Goal: Task Accomplishment & Management: Manage account settings

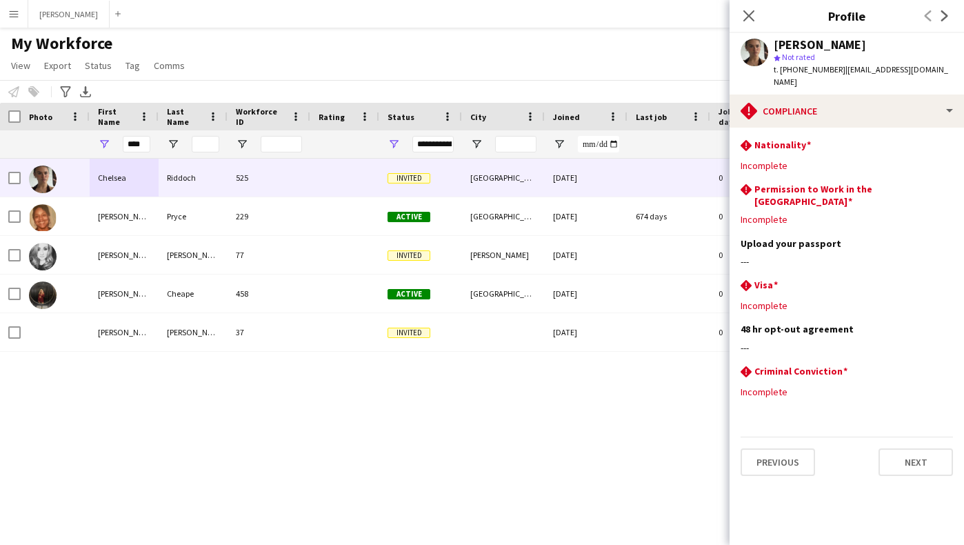
click at [10, 12] on app-icon "Menu" at bounding box center [13, 13] width 11 height 11
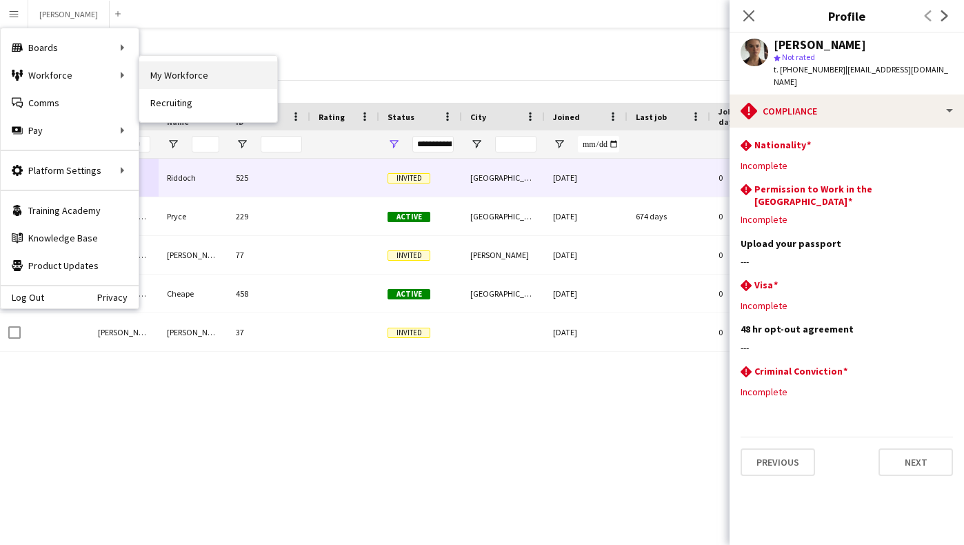
click at [159, 88] on link "My Workforce" at bounding box center [208, 75] width 138 height 28
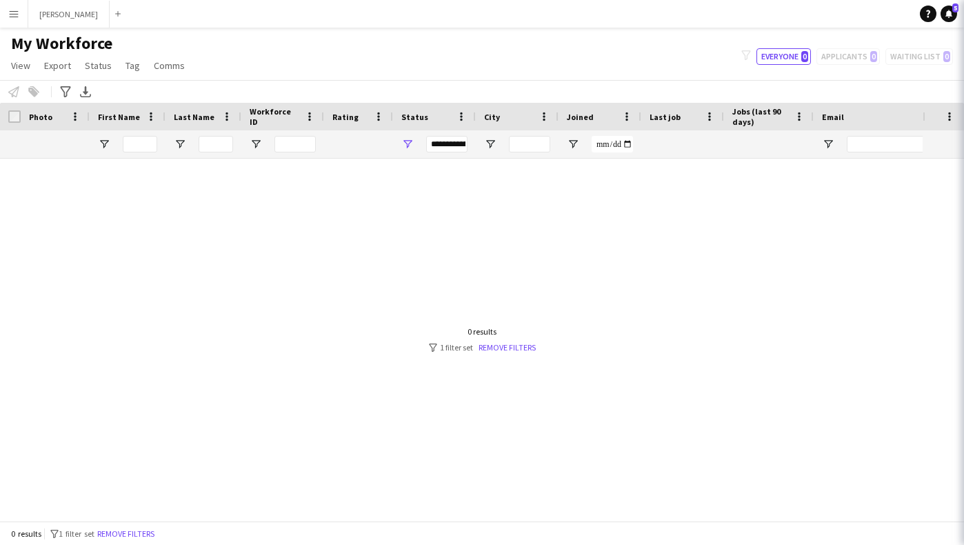
type input "****"
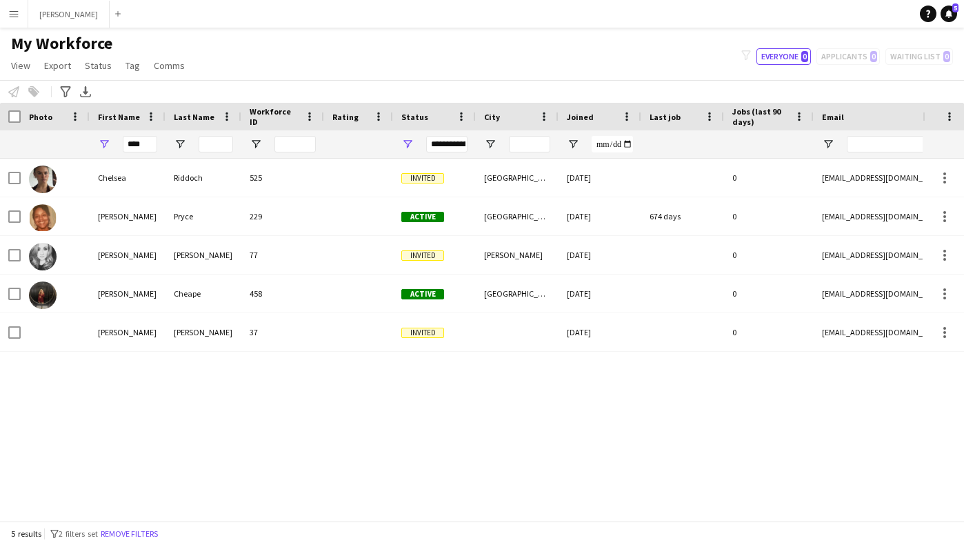
click at [16, 17] on app-icon "Menu" at bounding box center [13, 13] width 11 height 11
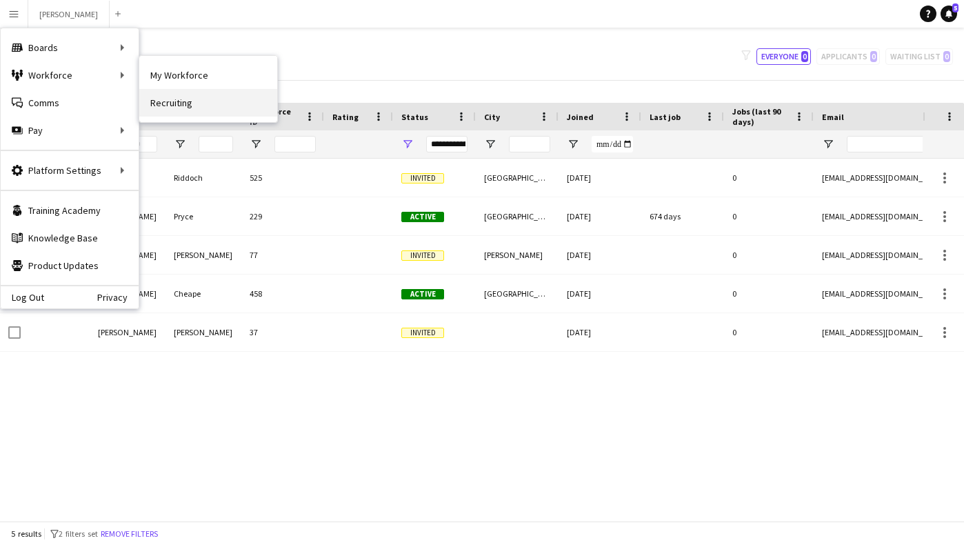
click at [172, 97] on link "Recruiting" at bounding box center [208, 103] width 138 height 28
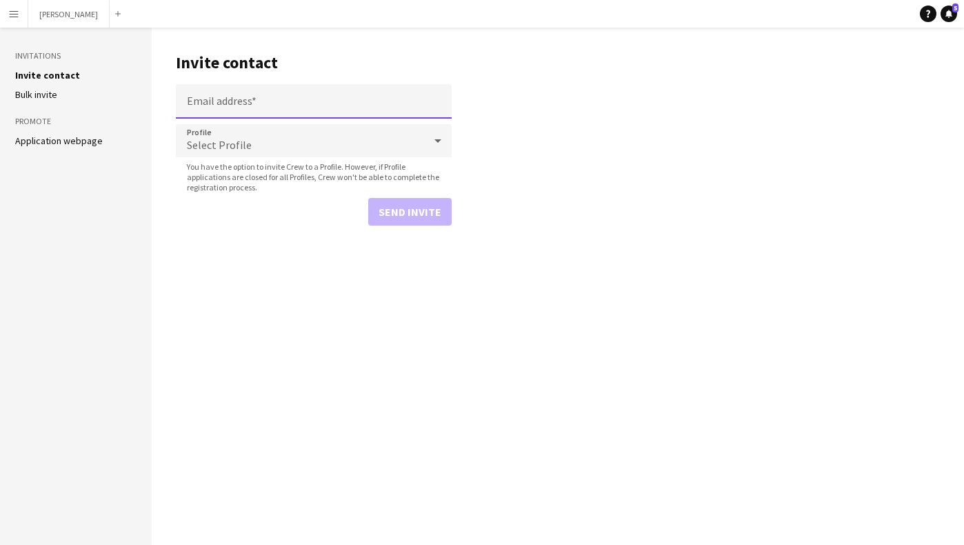
click at [265, 104] on input "Email address" at bounding box center [314, 101] width 276 height 34
paste input "**********"
type input "**********"
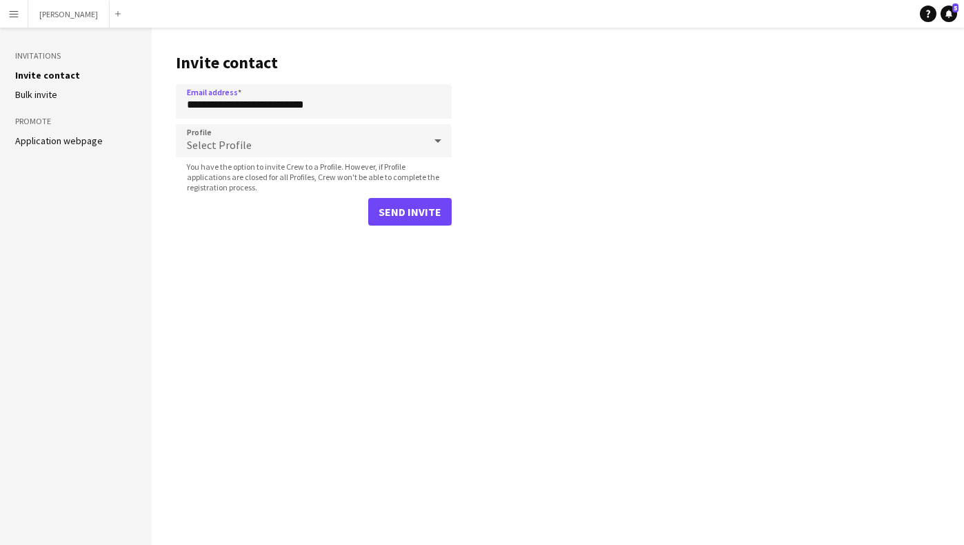
click at [443, 135] on icon at bounding box center [438, 141] width 17 height 28
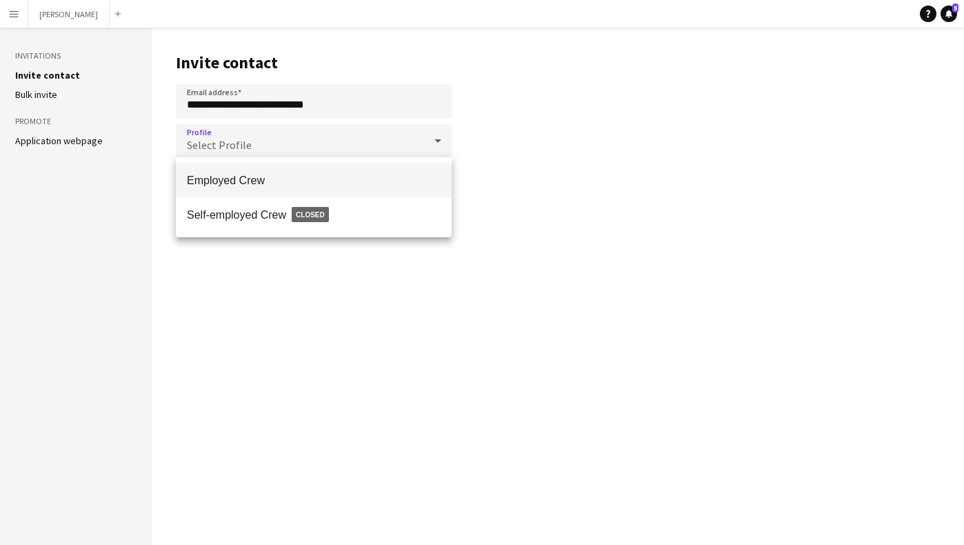
click at [412, 172] on mat-option "Employed Crew" at bounding box center [314, 180] width 276 height 34
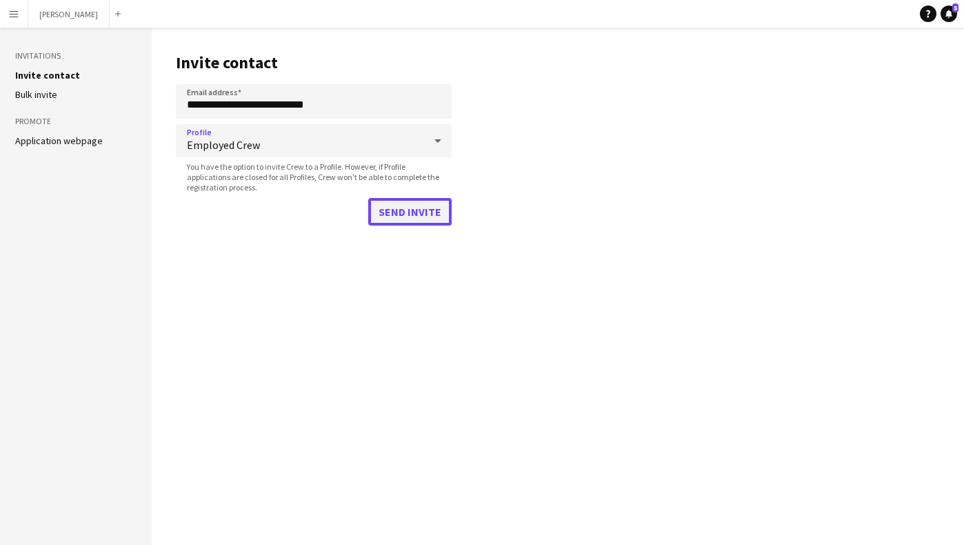
click at [406, 211] on button "Send invite" at bounding box center [409, 212] width 83 height 28
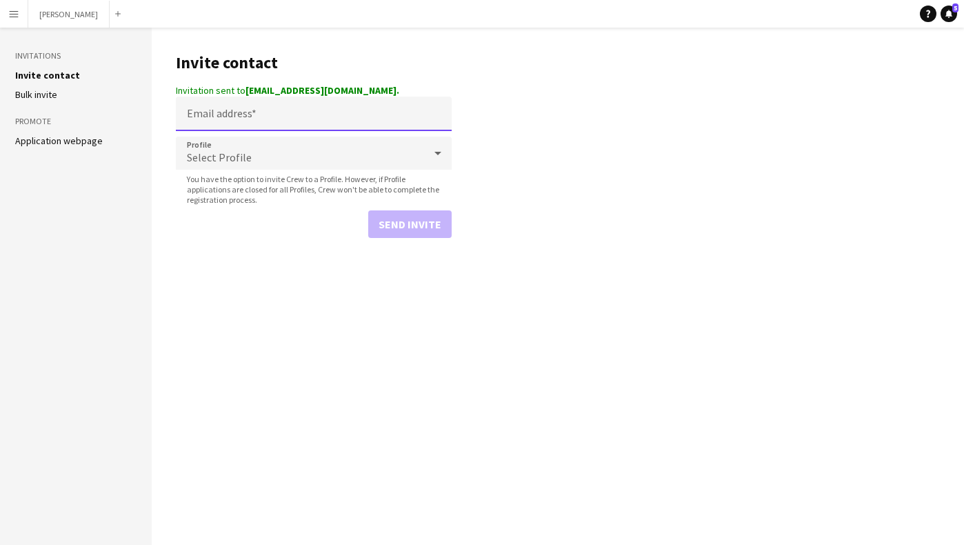
click at [258, 103] on input "Email address" at bounding box center [314, 114] width 276 height 34
paste input "**********"
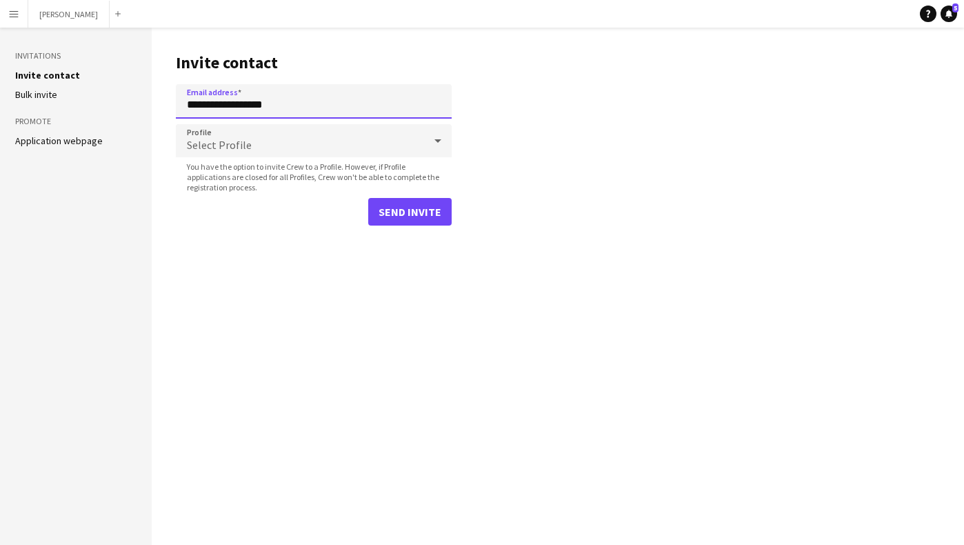
type input "**********"
click at [447, 142] on div at bounding box center [438, 141] width 28 height 28
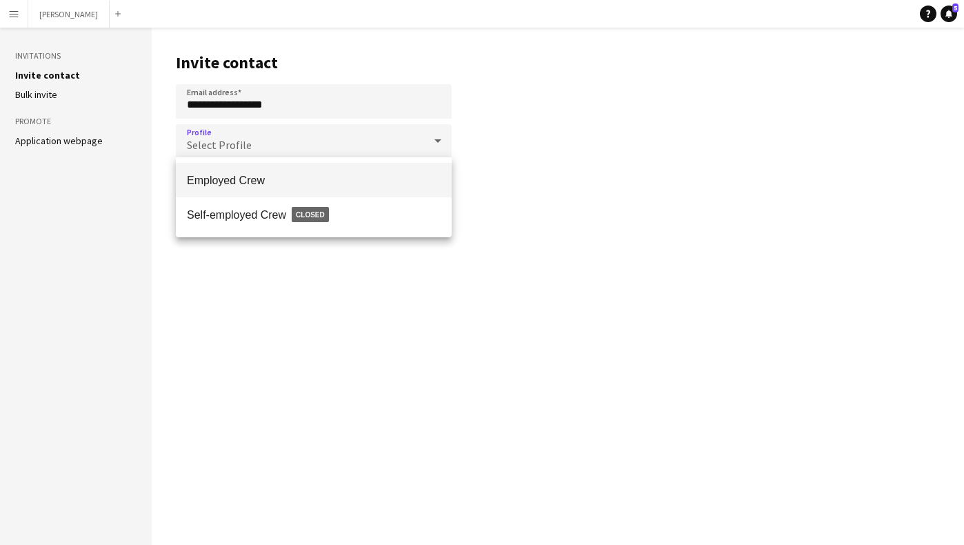
click at [416, 179] on span "Employed Crew" at bounding box center [314, 180] width 254 height 13
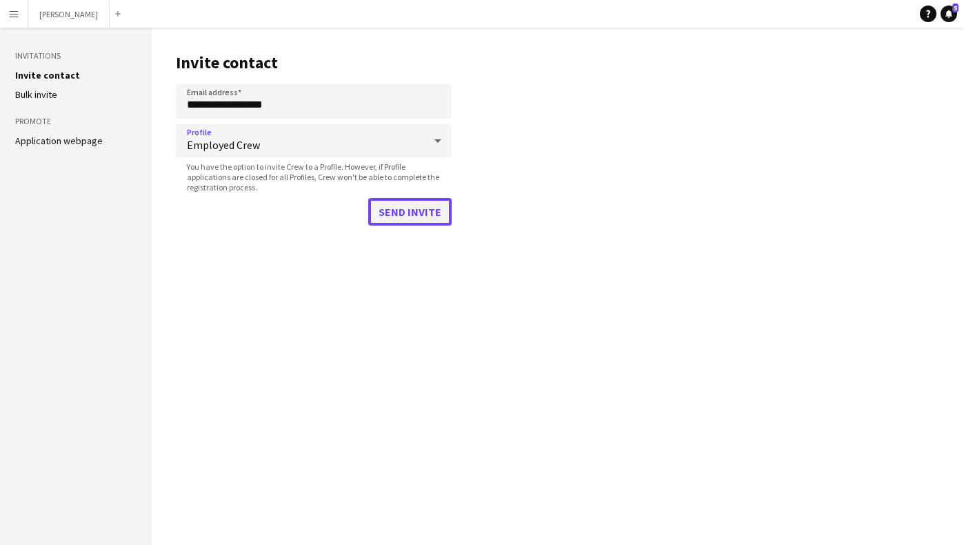
click at [421, 217] on button "Send invite" at bounding box center [409, 212] width 83 height 28
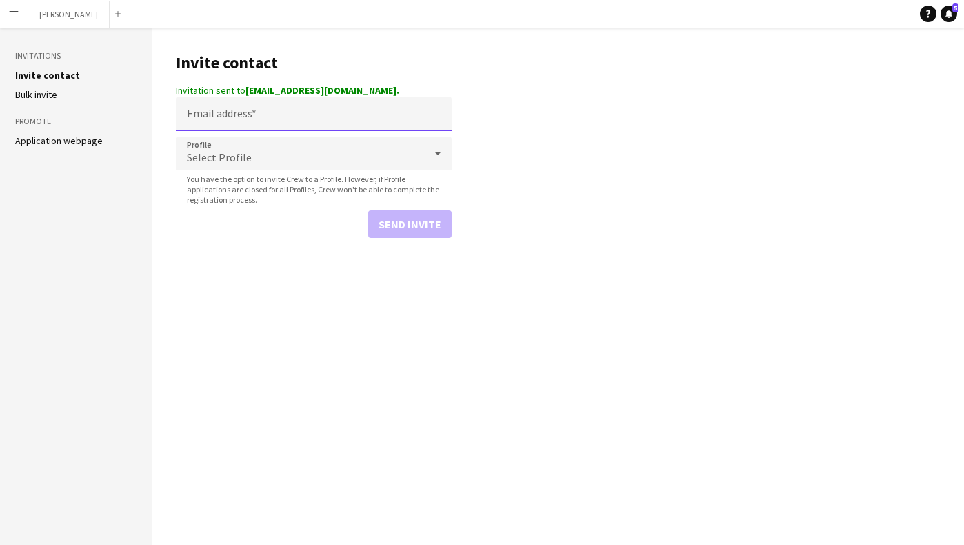
click at [265, 109] on input "Email address" at bounding box center [314, 114] width 276 height 34
paste input "**********"
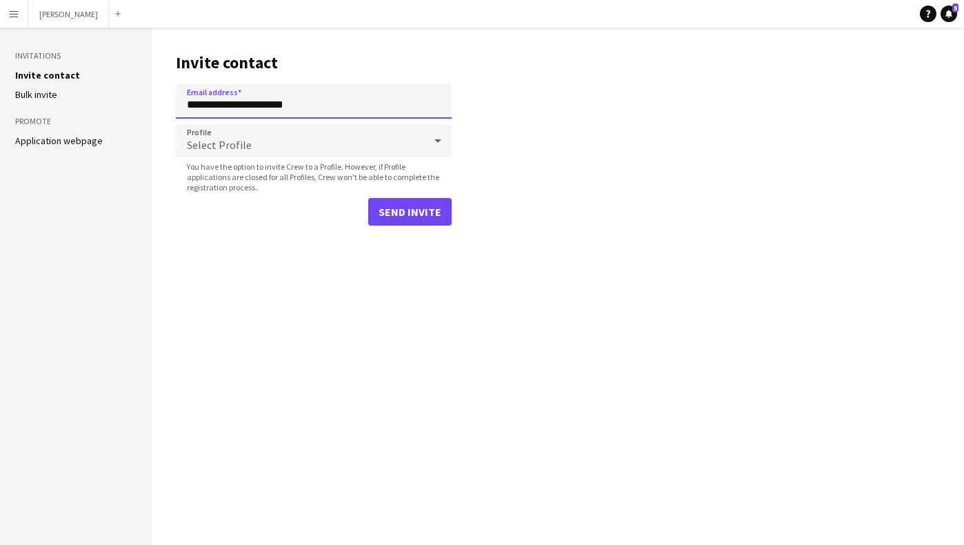
type input "**********"
click at [436, 140] on icon at bounding box center [437, 140] width 7 height 3
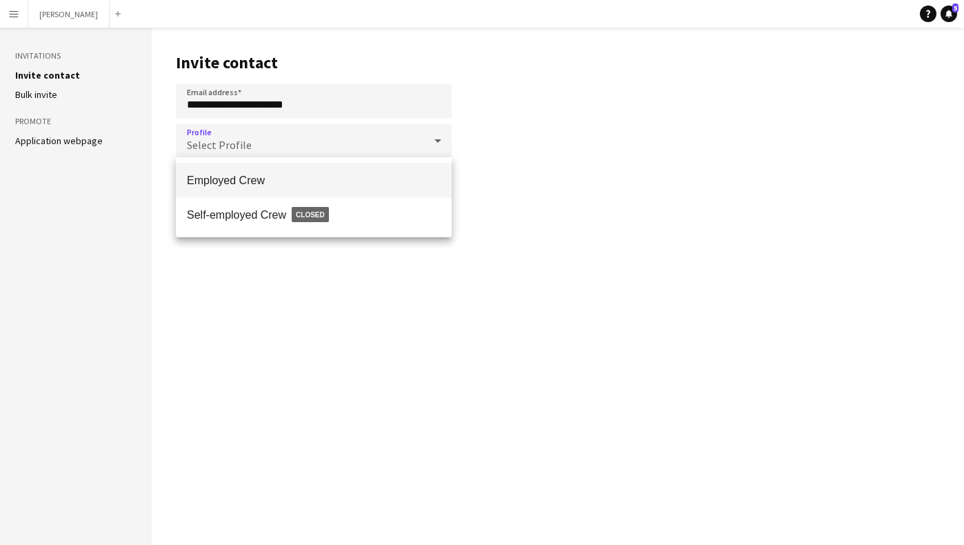
click at [404, 177] on span "Employed Crew" at bounding box center [314, 180] width 254 height 13
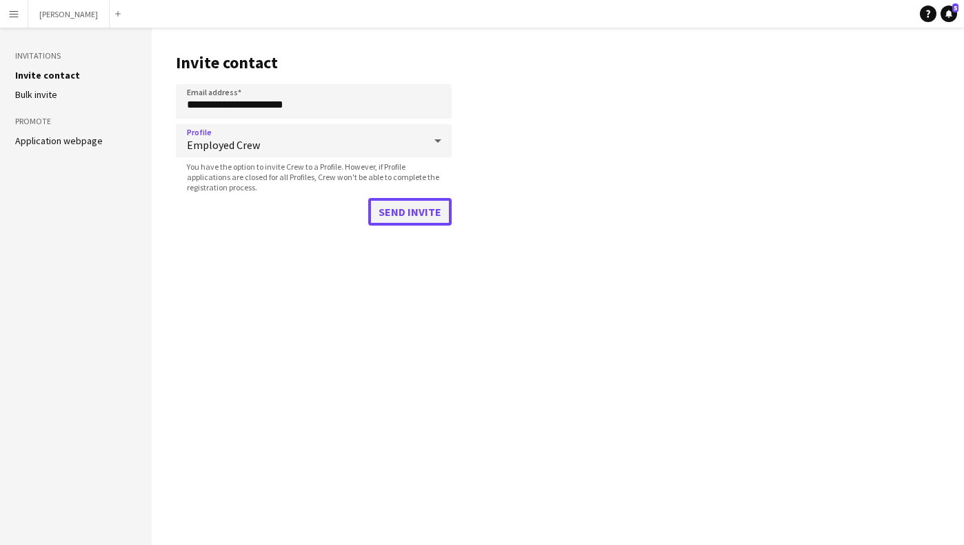
click at [408, 213] on button "Send invite" at bounding box center [409, 212] width 83 height 28
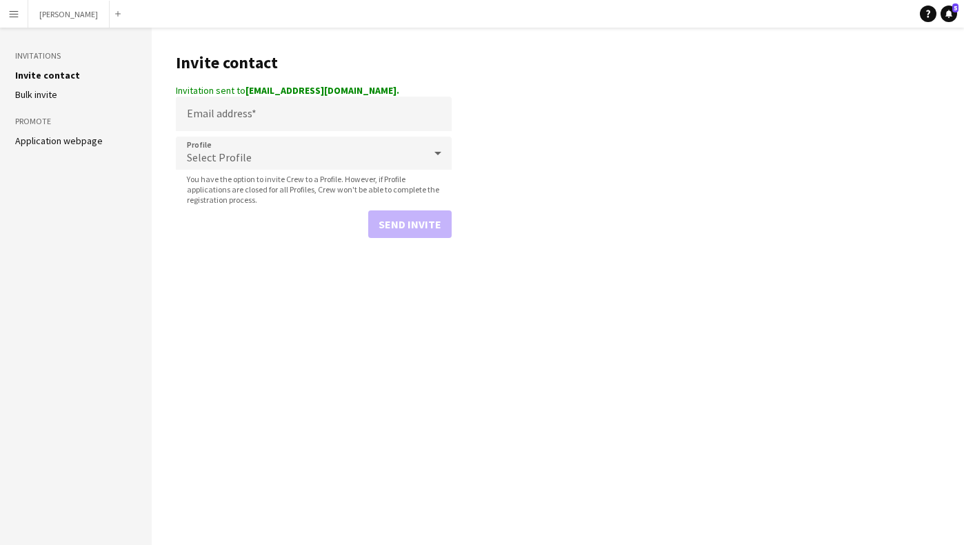
click at [14, 14] on app-icon "Menu" at bounding box center [13, 13] width 11 height 11
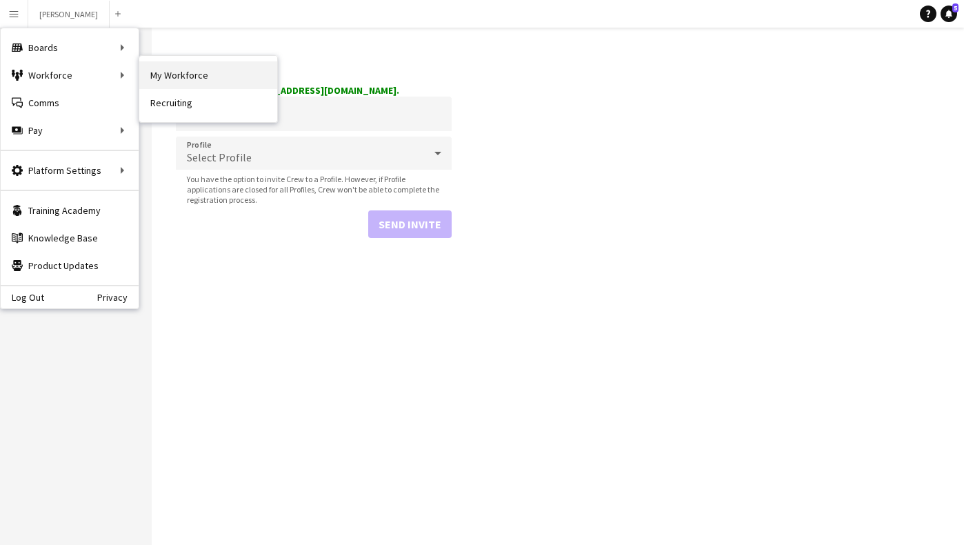
click at [165, 79] on link "My Workforce" at bounding box center [208, 75] width 138 height 28
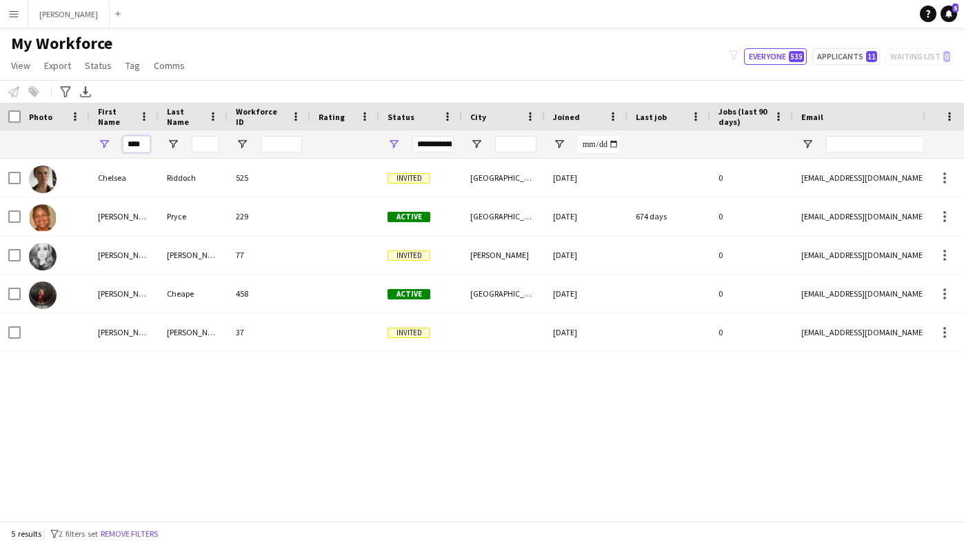
click at [146, 141] on input "****" at bounding box center [137, 144] width 28 height 17
type input "*"
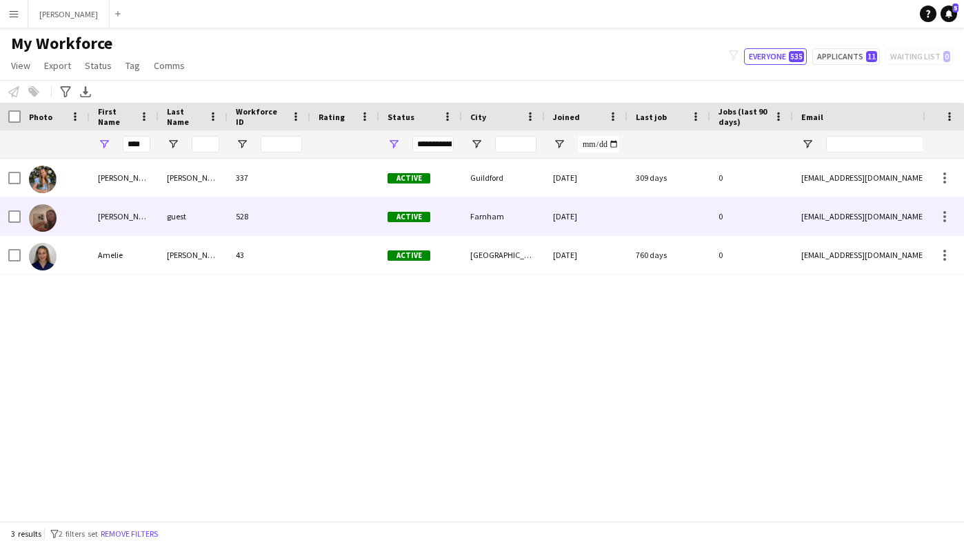
click at [159, 215] on div "guest" at bounding box center [193, 216] width 69 height 38
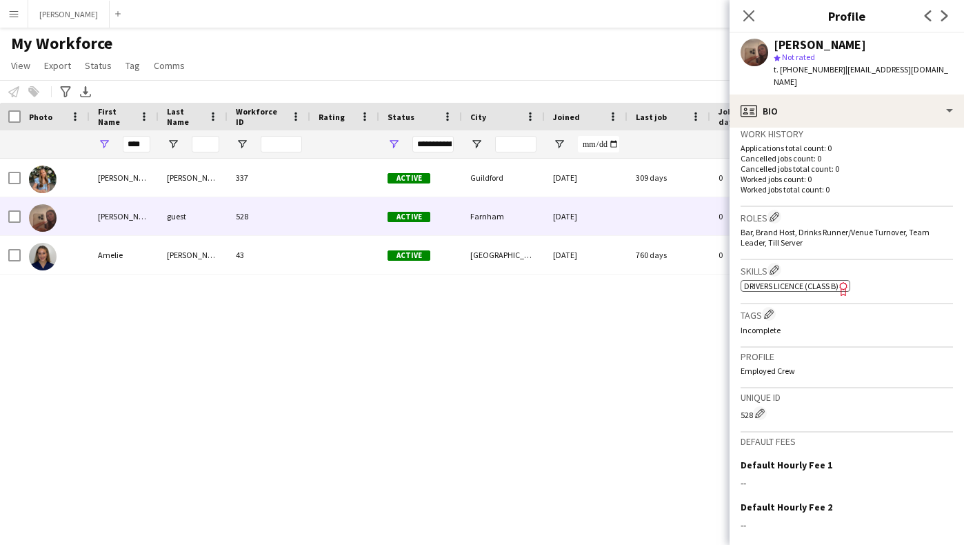
scroll to position [461, 0]
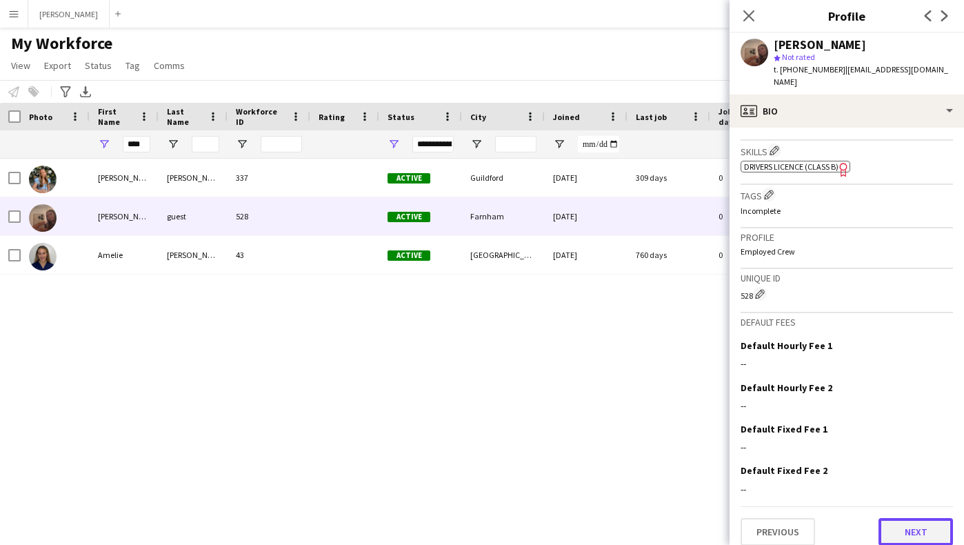
click at [916, 523] on button "Next" at bounding box center [916, 532] width 74 height 28
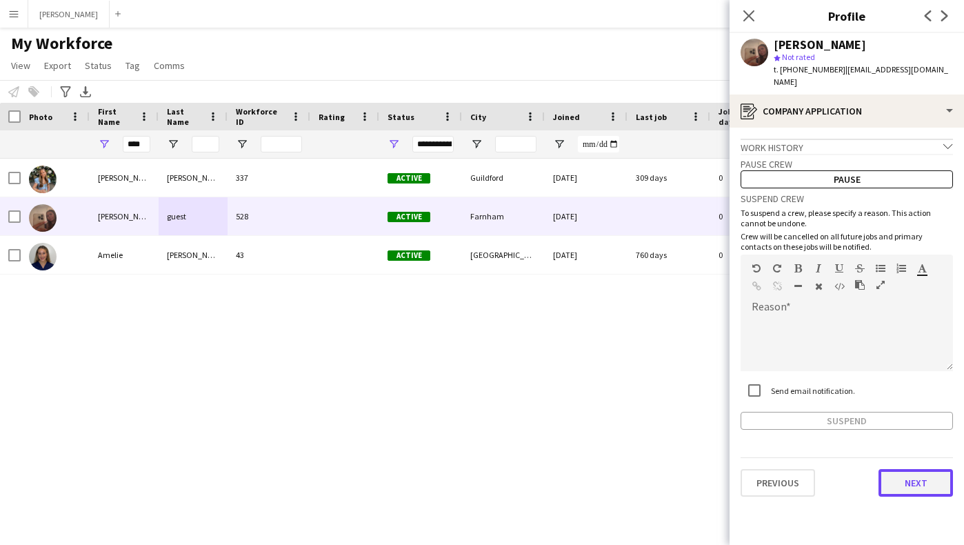
click at [923, 471] on button "Next" at bounding box center [916, 483] width 74 height 28
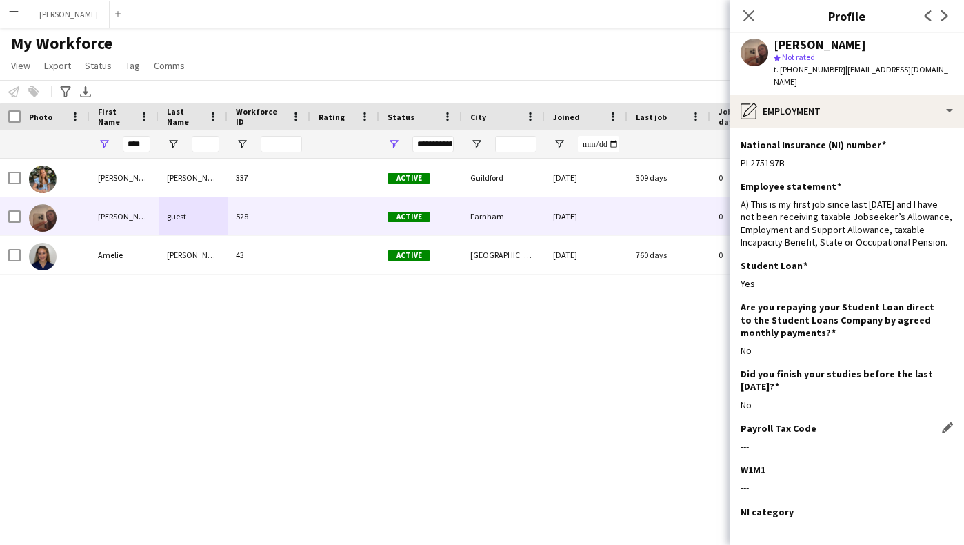
scroll to position [67, 0]
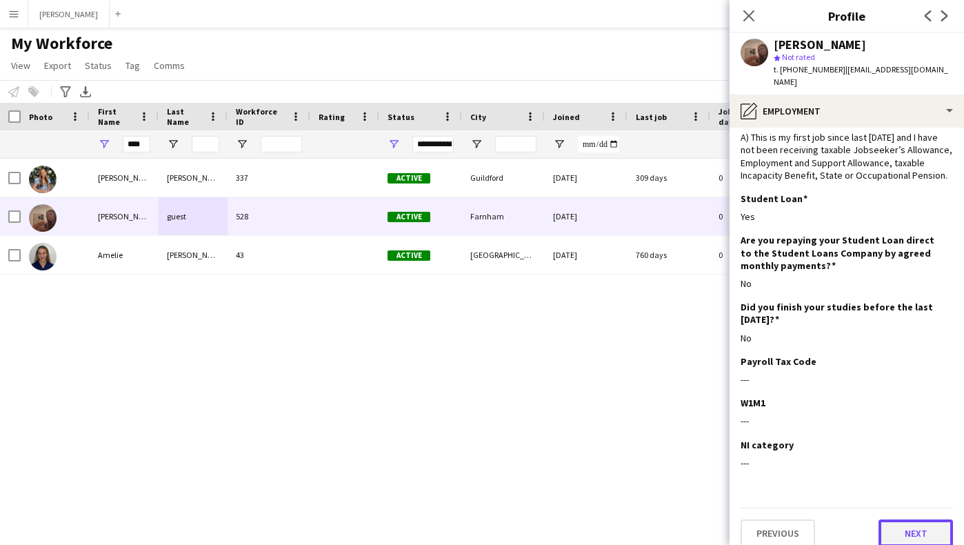
click at [925, 519] on button "Next" at bounding box center [916, 533] width 74 height 28
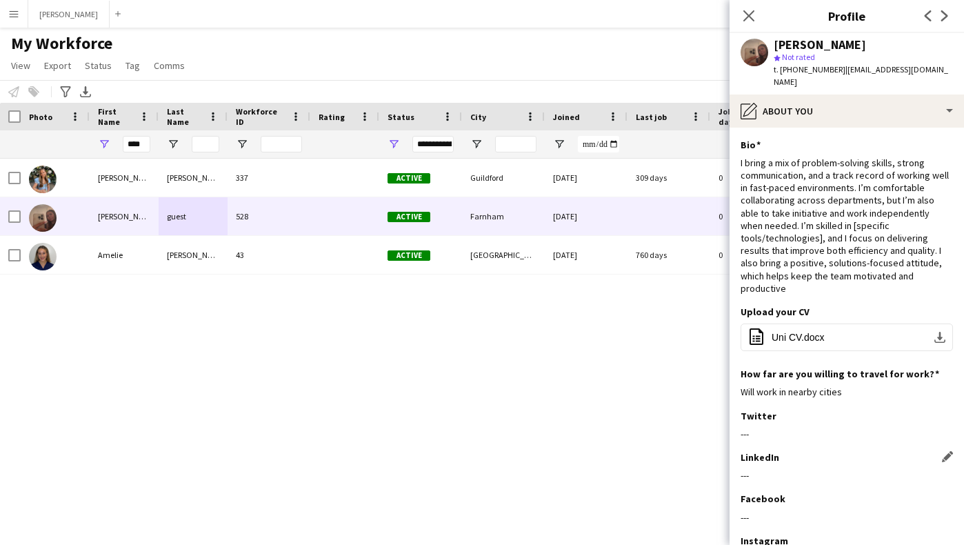
scroll to position [83, 0]
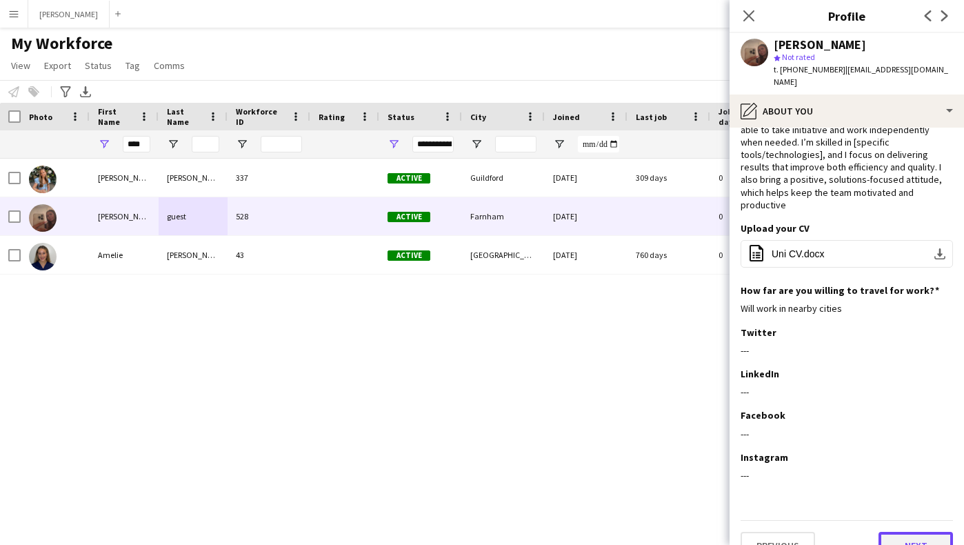
click at [916, 532] on button "Next" at bounding box center [916, 546] width 74 height 28
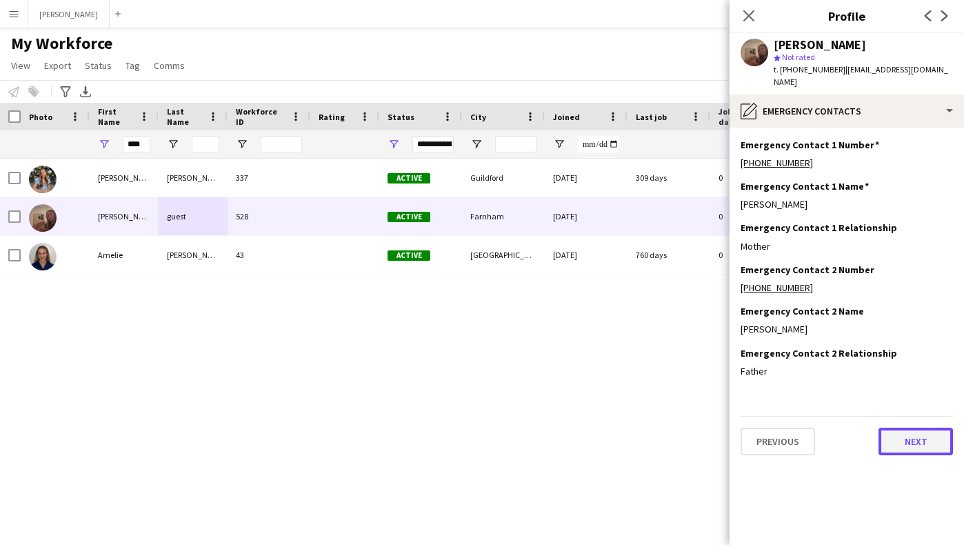
click at [914, 435] on button "Next" at bounding box center [916, 442] width 74 height 28
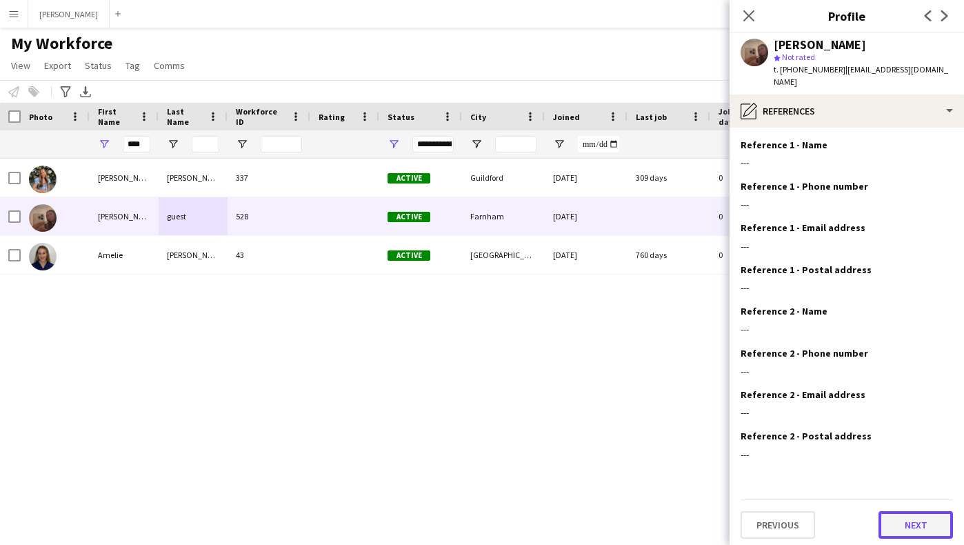
click at [923, 516] on button "Next" at bounding box center [916, 525] width 74 height 28
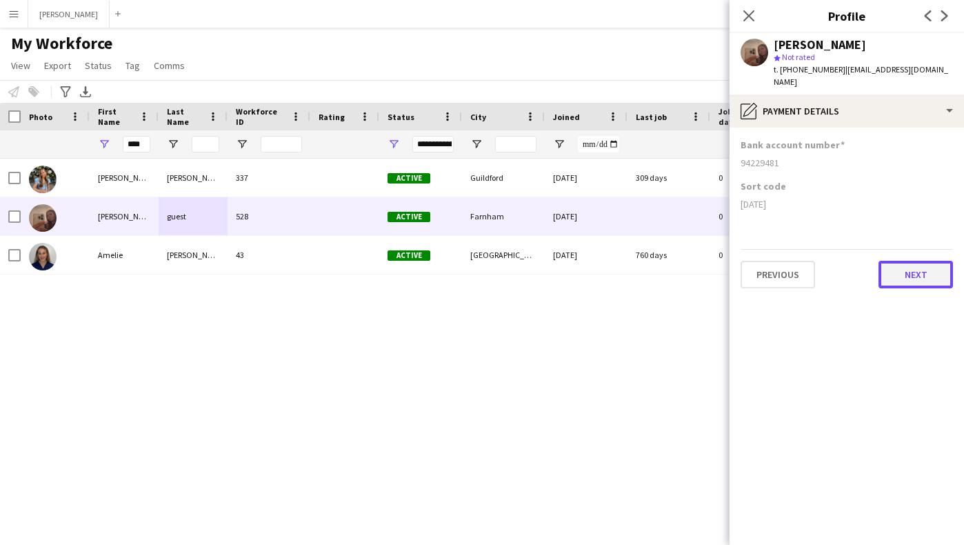
click at [919, 261] on button "Next" at bounding box center [916, 275] width 74 height 28
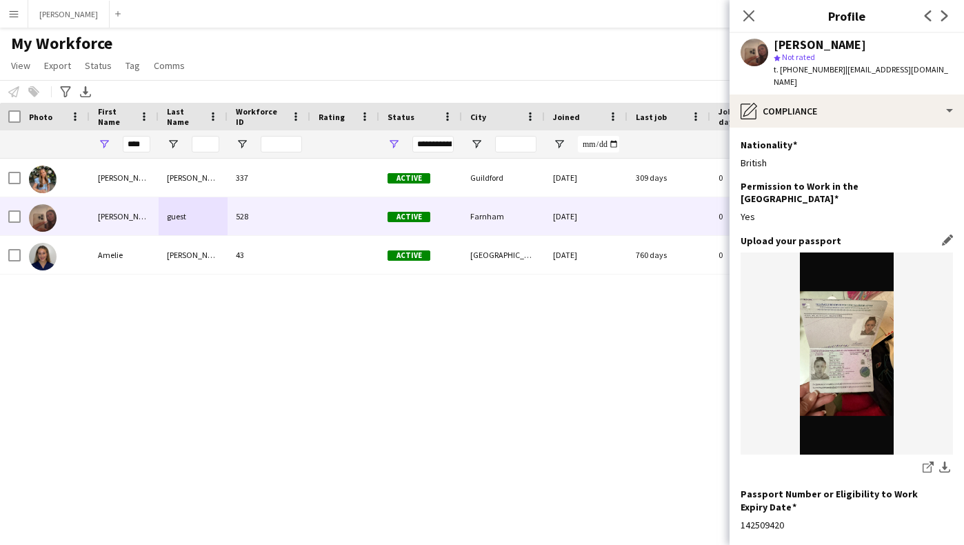
click at [860, 345] on img at bounding box center [847, 353] width 212 height 202
click at [923, 463] on icon at bounding box center [927, 467] width 9 height 9
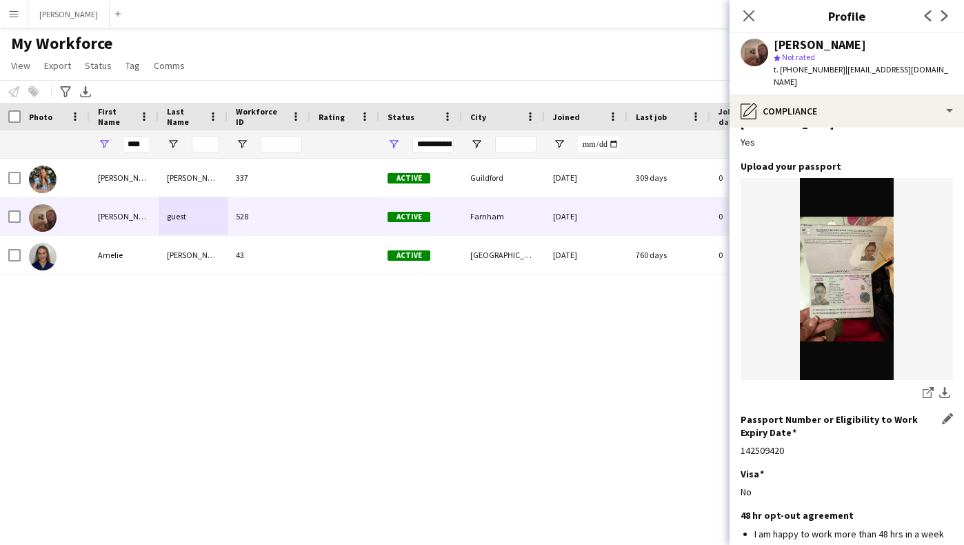
scroll to position [174, 0]
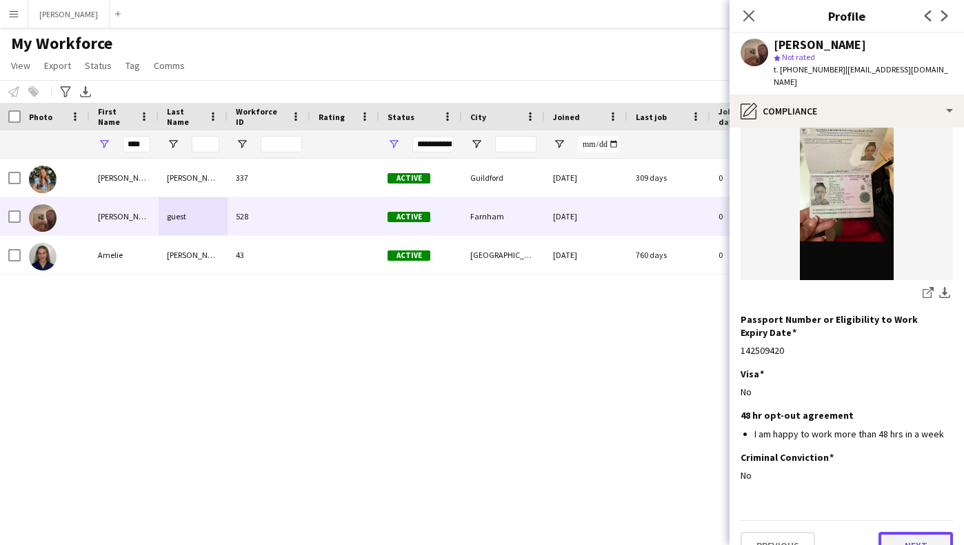
click at [931, 532] on button "Next" at bounding box center [916, 546] width 74 height 28
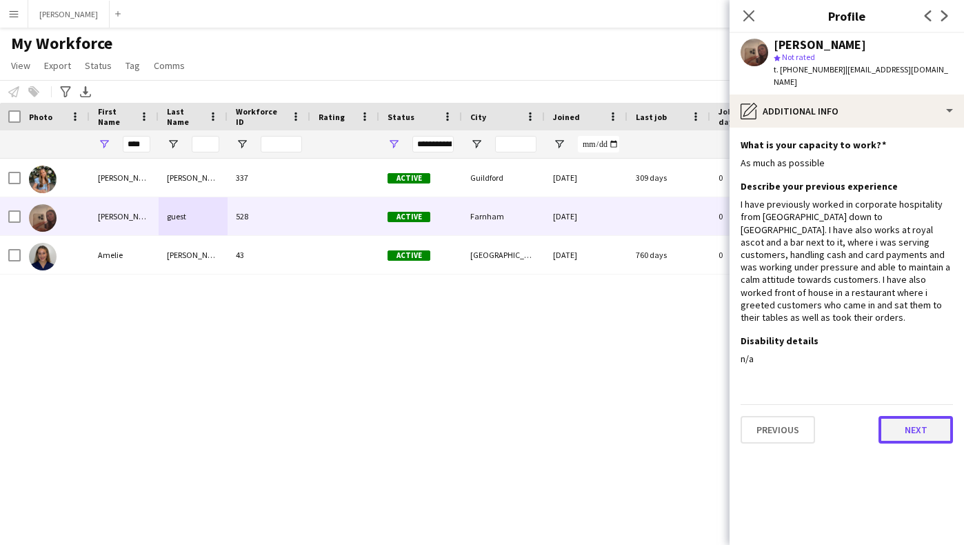
click at [917, 416] on button "Next" at bounding box center [916, 430] width 74 height 28
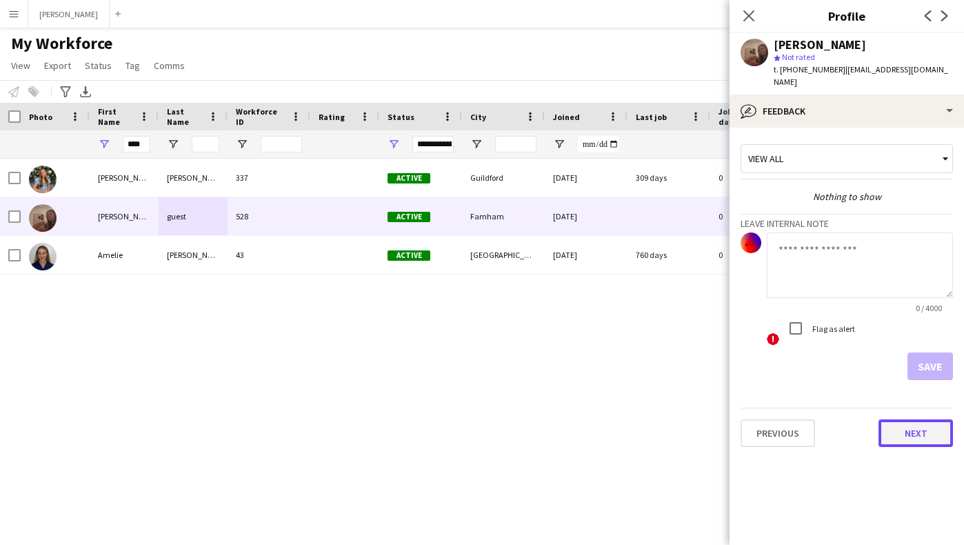
click at [913, 427] on button "Next" at bounding box center [916, 433] width 74 height 28
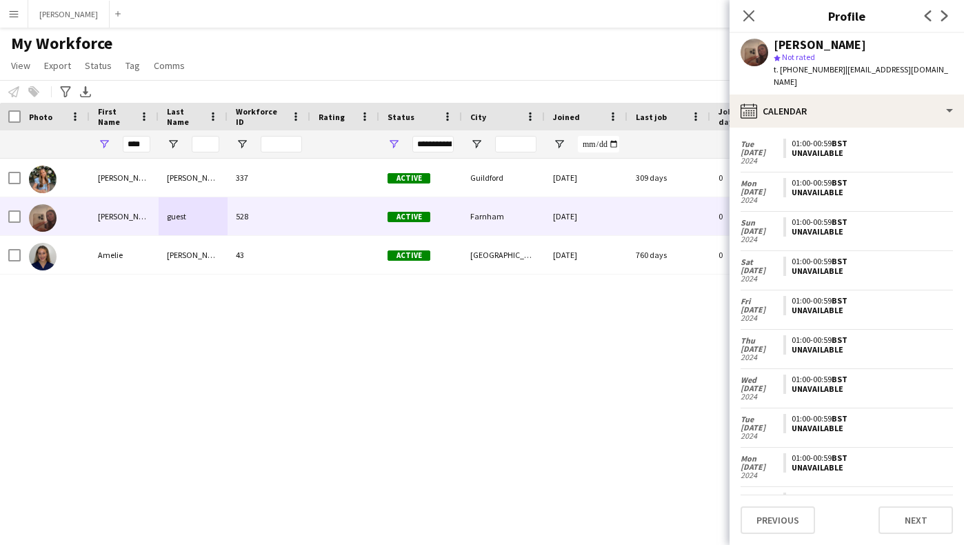
scroll to position [1201, 0]
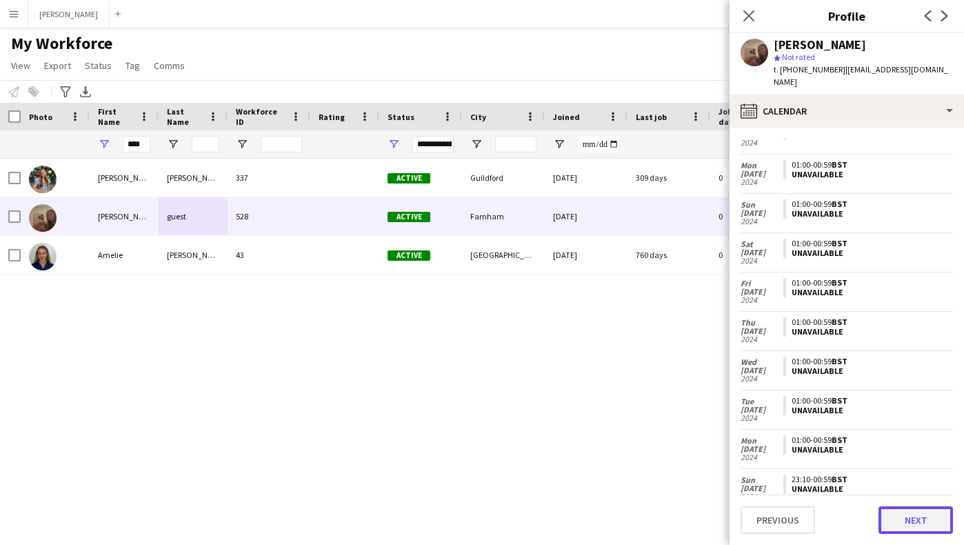
click at [907, 516] on button "Next" at bounding box center [916, 520] width 74 height 28
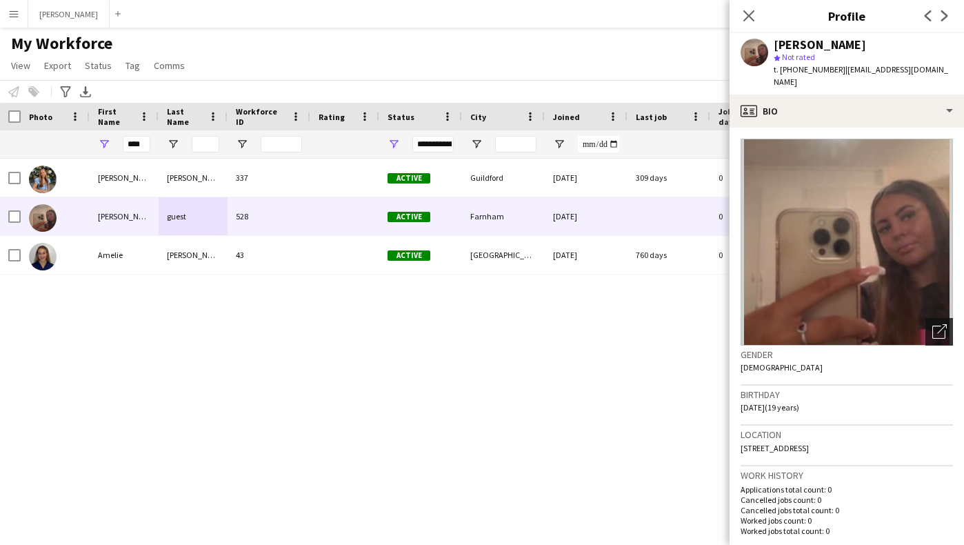
click at [941, 324] on icon "Open photos pop-in" at bounding box center [939, 331] width 14 height 14
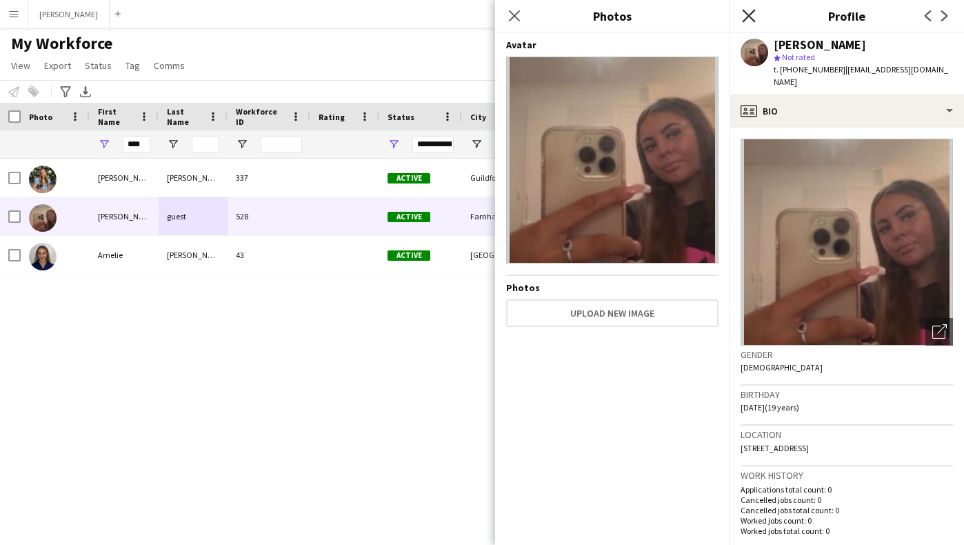
click at [750, 15] on icon at bounding box center [748, 15] width 13 height 13
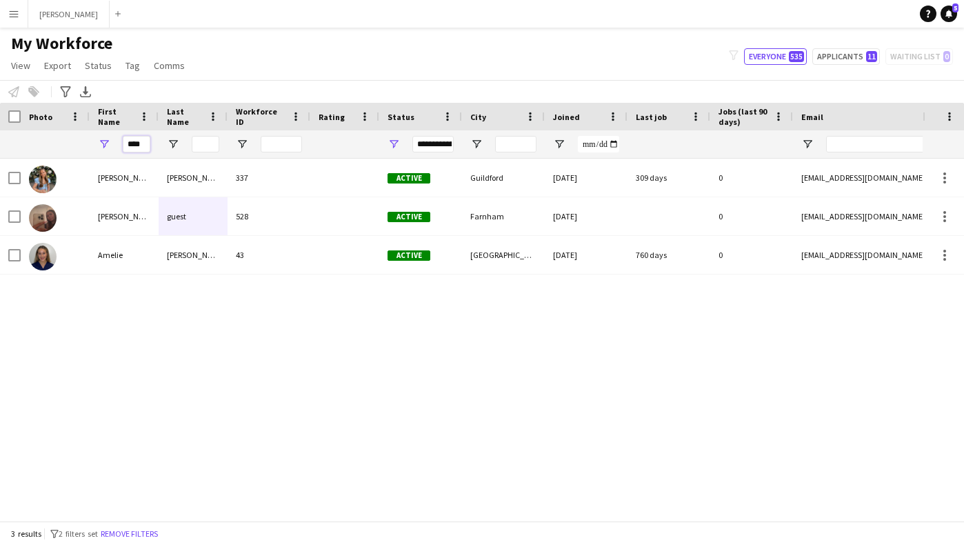
click at [145, 140] on input "****" at bounding box center [137, 144] width 28 height 17
type input "*"
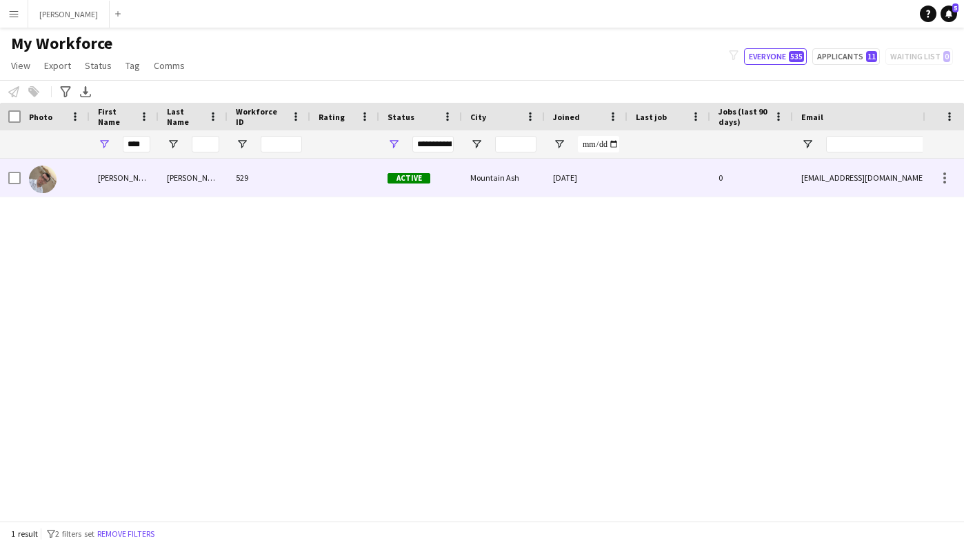
click at [126, 173] on div "[PERSON_NAME]" at bounding box center [124, 178] width 69 height 38
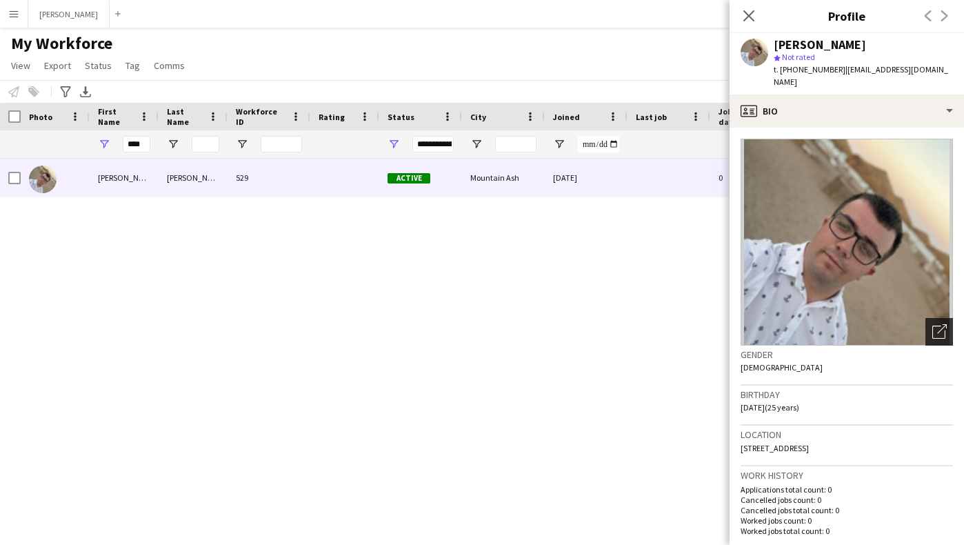
click at [937, 324] on icon "Open photos pop-in" at bounding box center [939, 331] width 14 height 14
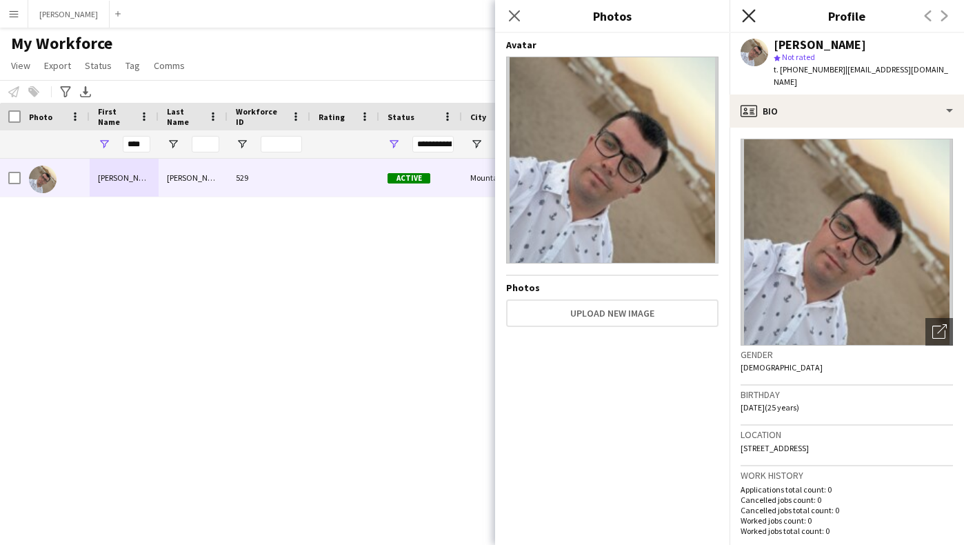
click at [752, 15] on icon "Close pop-in" at bounding box center [748, 15] width 13 height 13
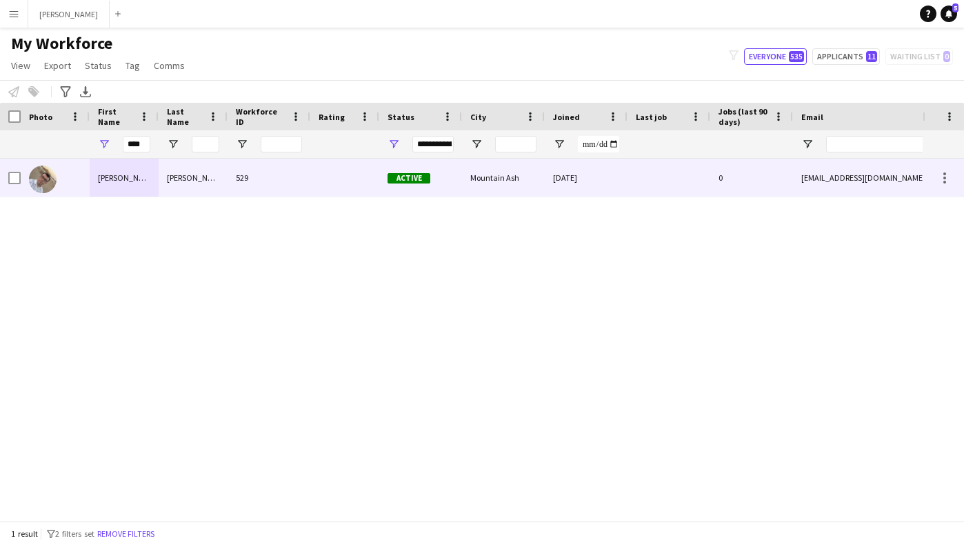
click at [150, 182] on div "[PERSON_NAME]" at bounding box center [124, 178] width 69 height 38
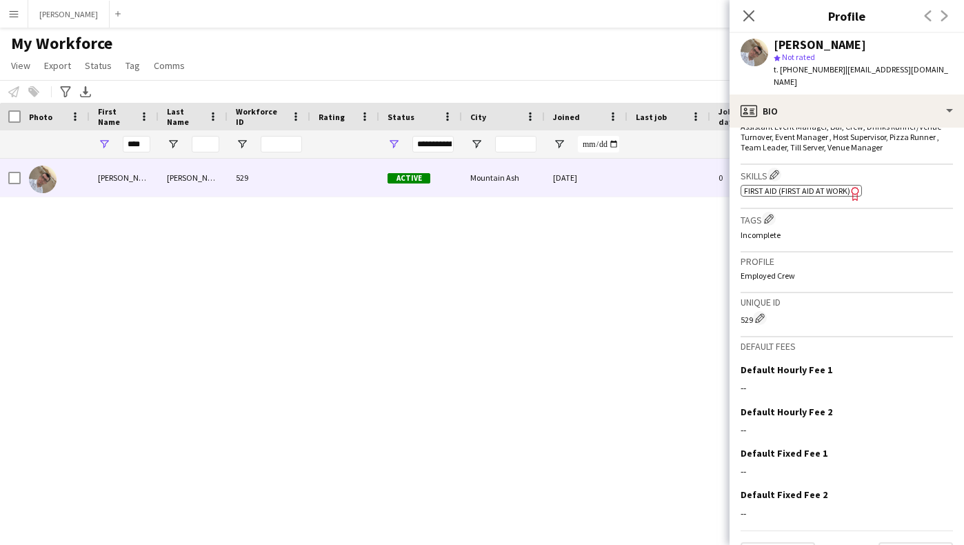
scroll to position [471, 0]
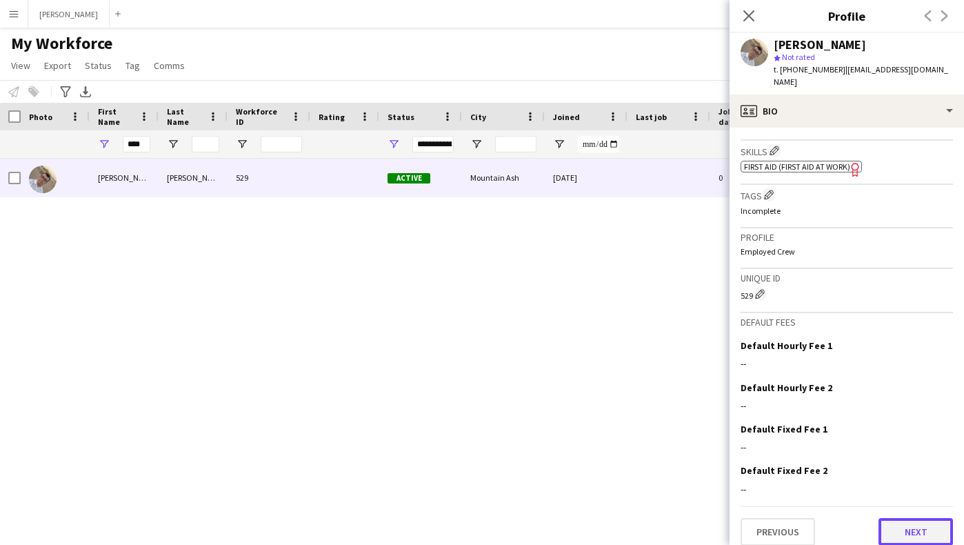
click at [928, 521] on button "Next" at bounding box center [916, 532] width 74 height 28
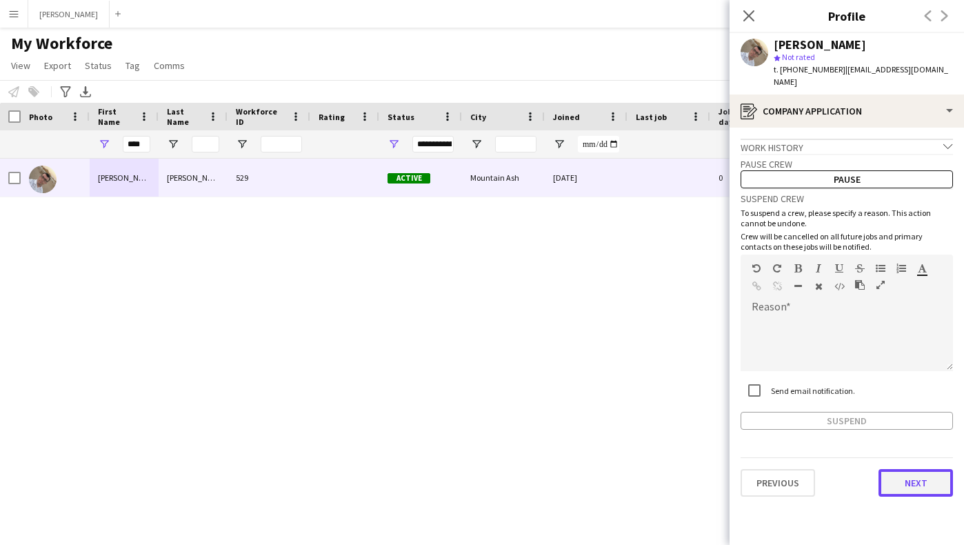
click at [918, 473] on button "Next" at bounding box center [916, 483] width 74 height 28
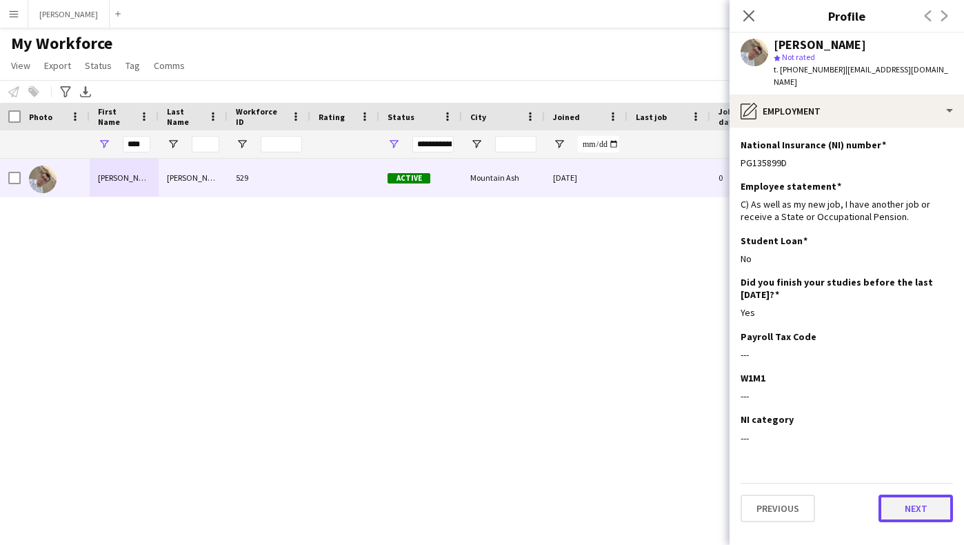
click at [907, 499] on button "Next" at bounding box center [916, 508] width 74 height 28
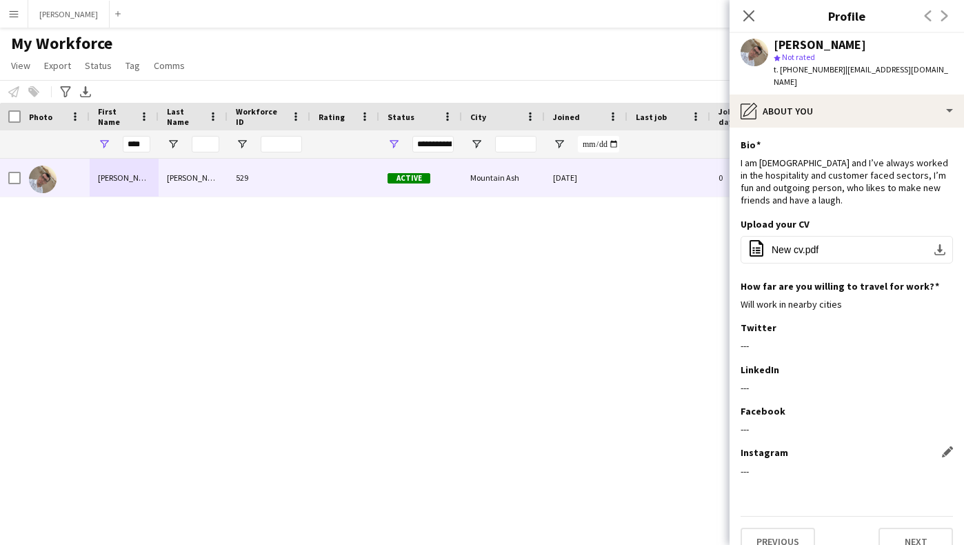
scroll to position [8, 0]
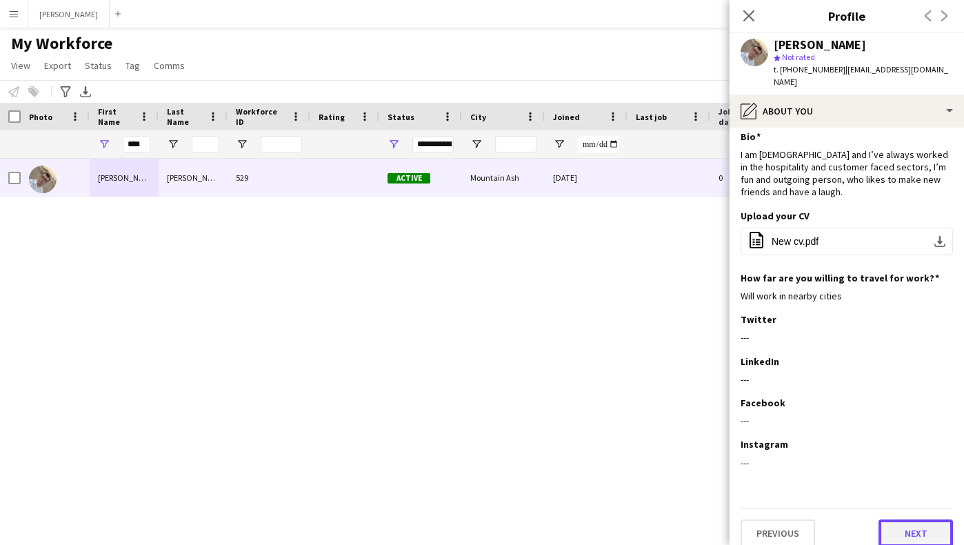
click at [918, 521] on button "Next" at bounding box center [916, 533] width 74 height 28
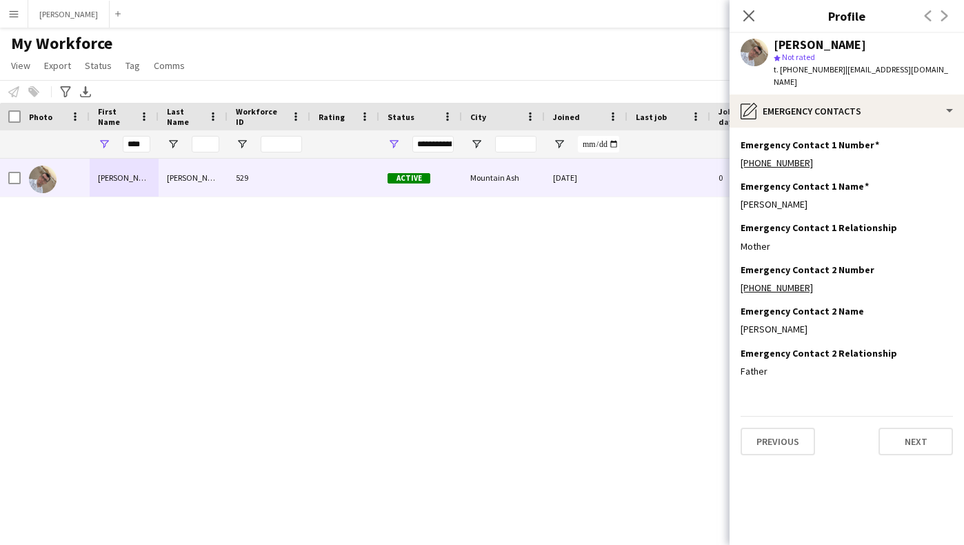
click at [923, 442] on app-section-data-types "Emergency Contact 1 Number Edit this field [PHONE_NUMBER] Emergency Contact 1 N…" at bounding box center [847, 336] width 234 height 417
click at [917, 432] on button "Next" at bounding box center [916, 442] width 74 height 28
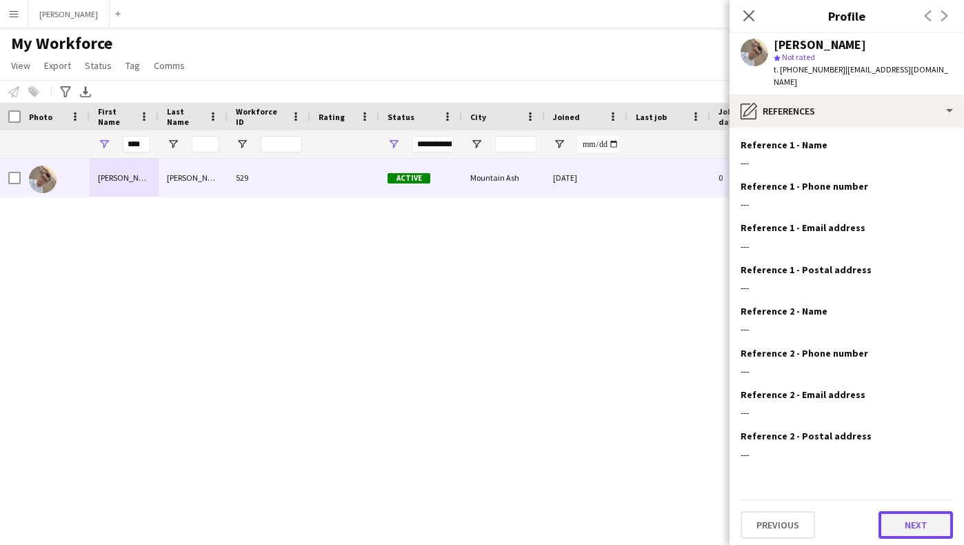
click at [924, 511] on button "Next" at bounding box center [916, 525] width 74 height 28
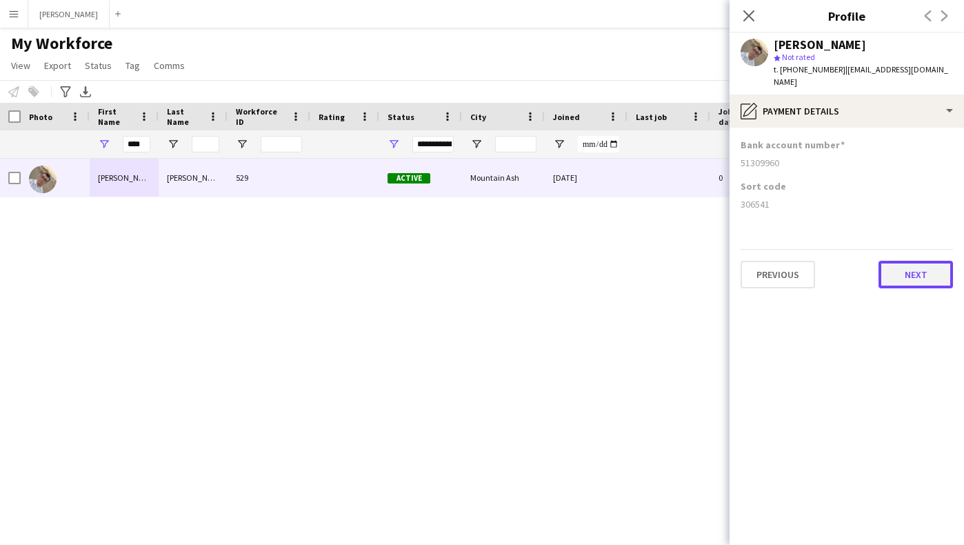
click at [924, 261] on button "Next" at bounding box center [916, 275] width 74 height 28
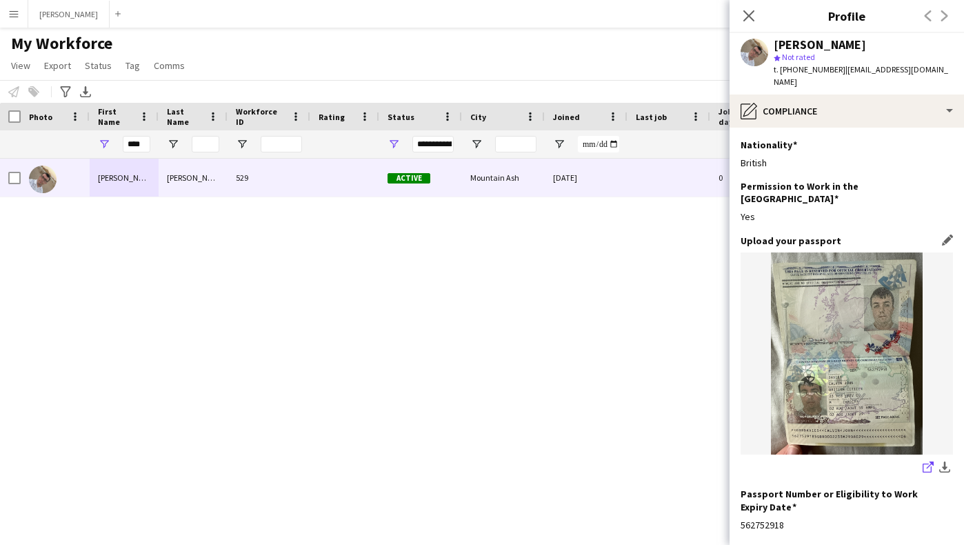
click at [925, 461] on icon "share-external-link-1" at bounding box center [928, 466] width 11 height 11
click at [149, 145] on input "****" at bounding box center [137, 144] width 28 height 17
type input "*"
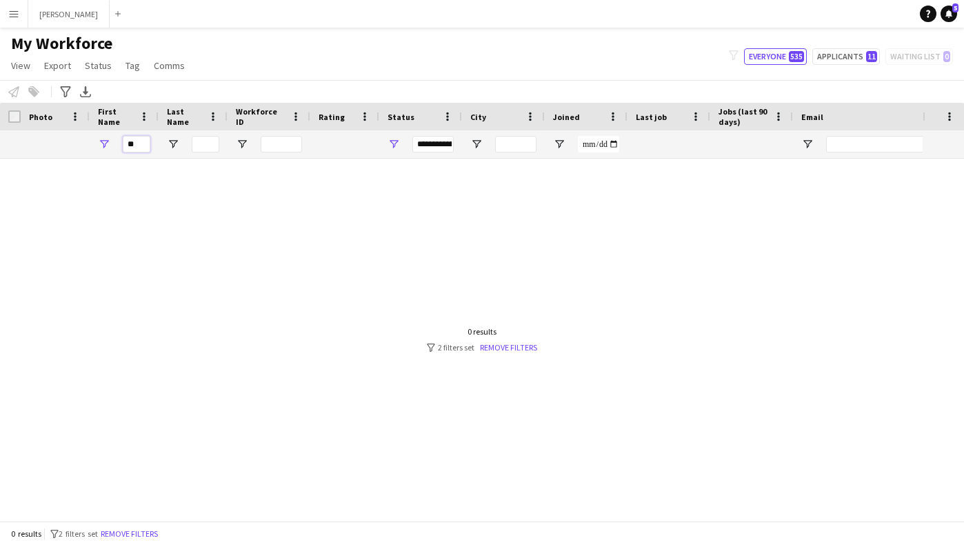
type input "*"
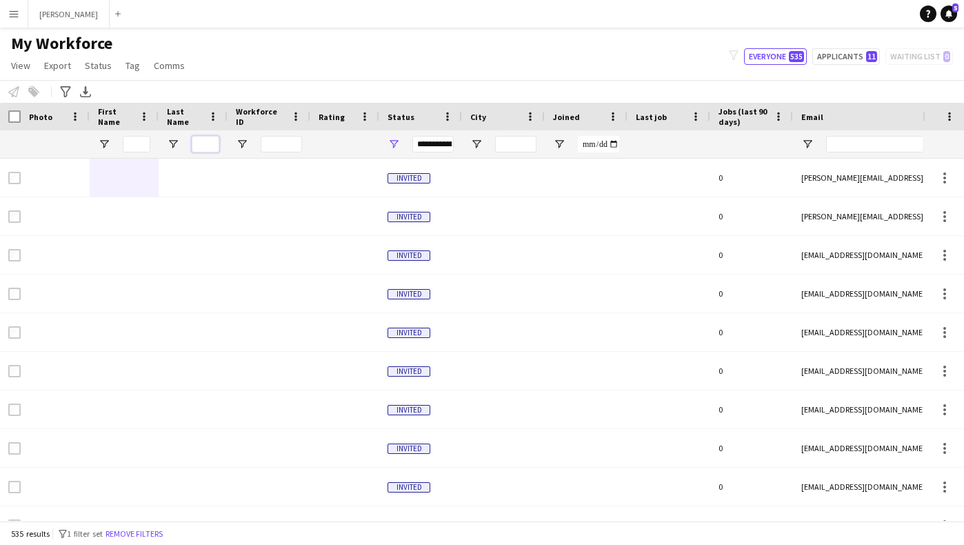
click at [212, 142] on input "Last Name Filter Input" at bounding box center [206, 144] width 28 height 17
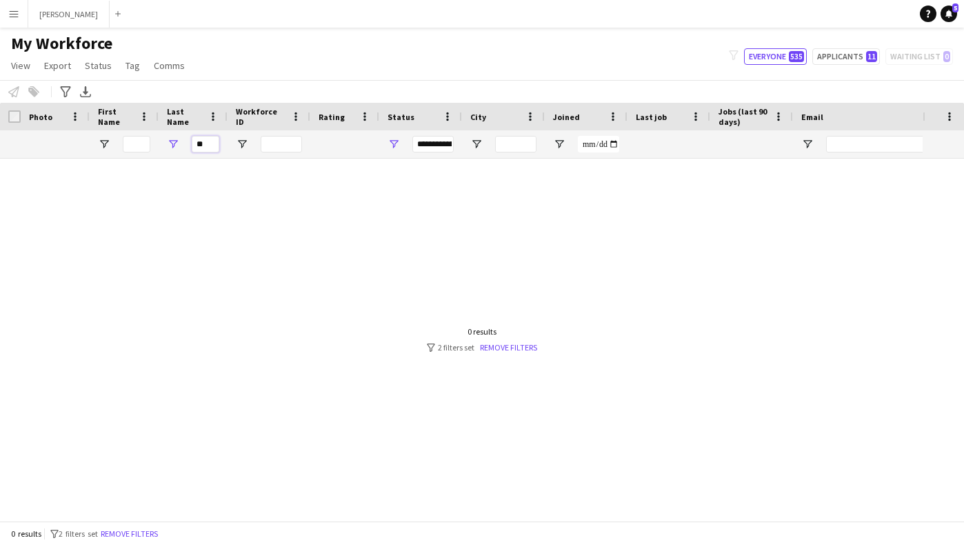
type input "*"
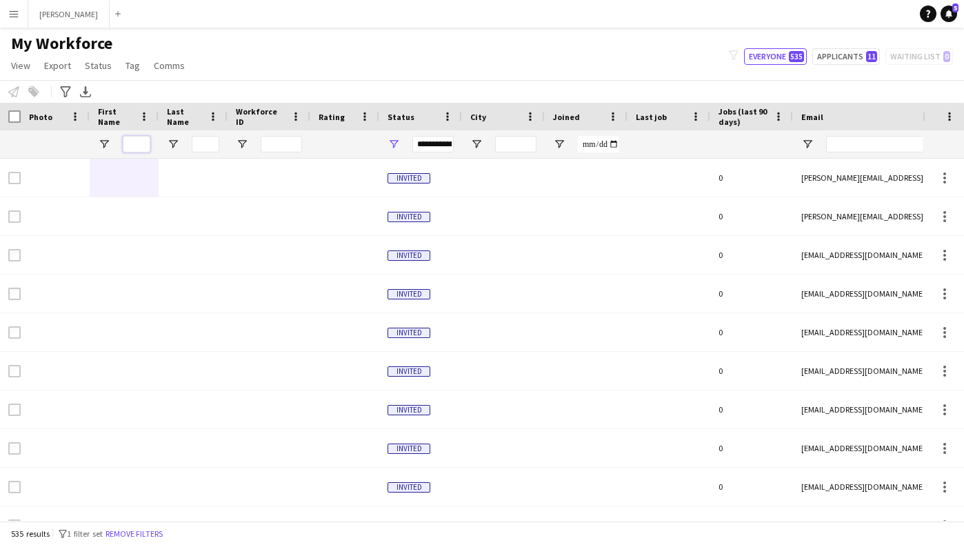
click at [137, 144] on input "First Name Filter Input" at bounding box center [137, 144] width 28 height 17
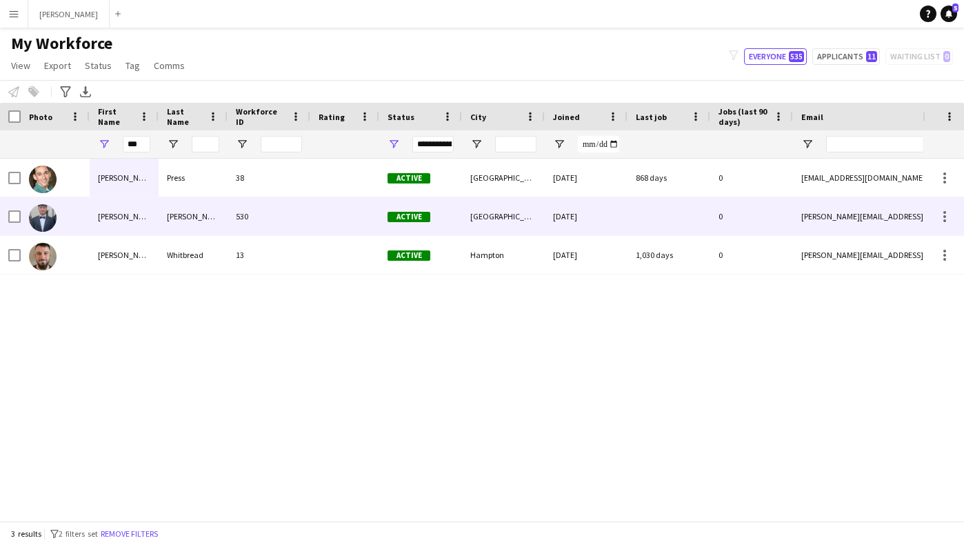
click at [139, 222] on div "[PERSON_NAME]" at bounding box center [124, 216] width 69 height 38
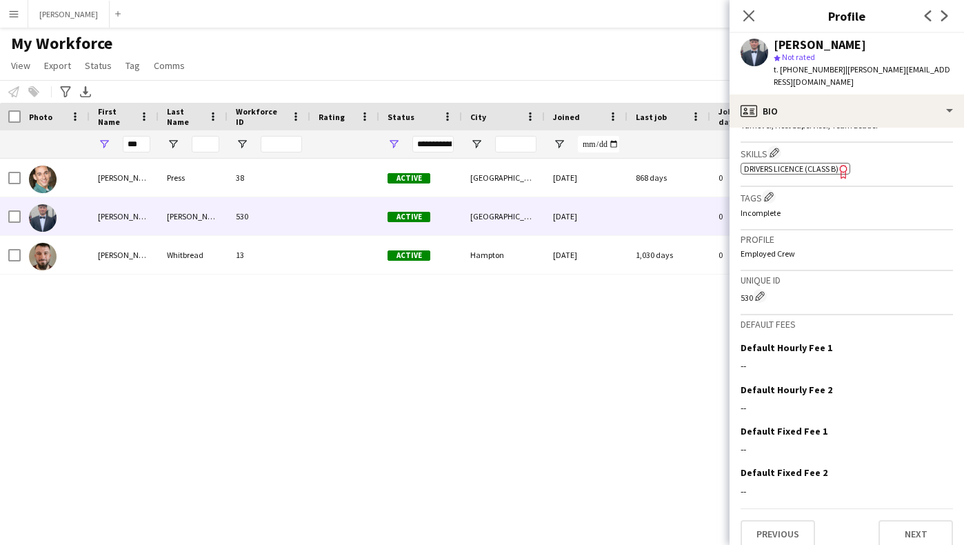
scroll to position [461, 0]
click at [902, 518] on button "Next" at bounding box center [916, 532] width 74 height 28
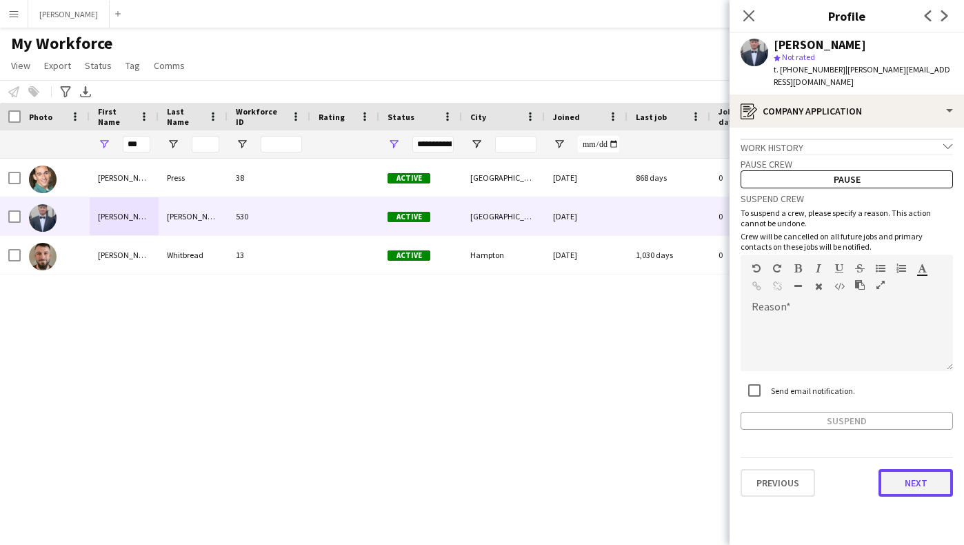
click at [901, 474] on button "Next" at bounding box center [916, 483] width 74 height 28
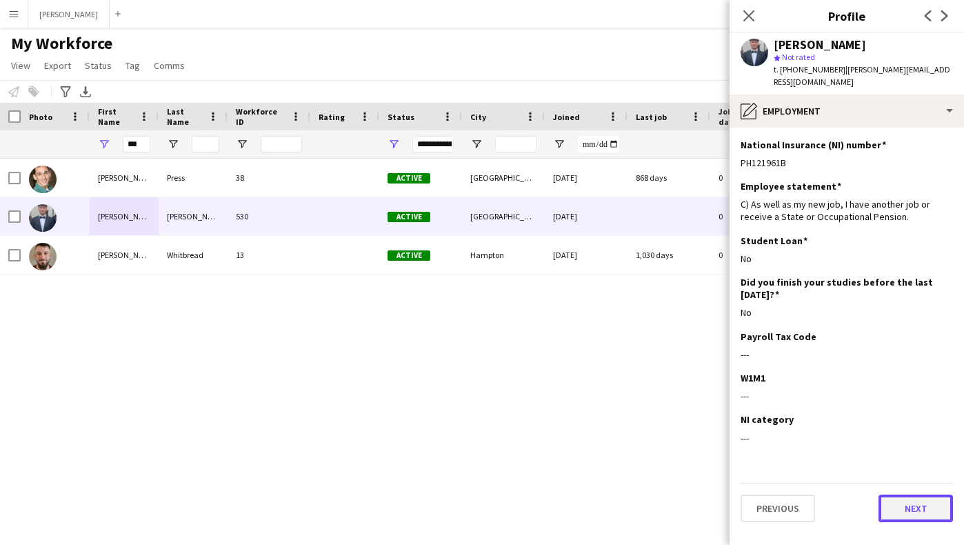
click at [897, 494] on button "Next" at bounding box center [916, 508] width 74 height 28
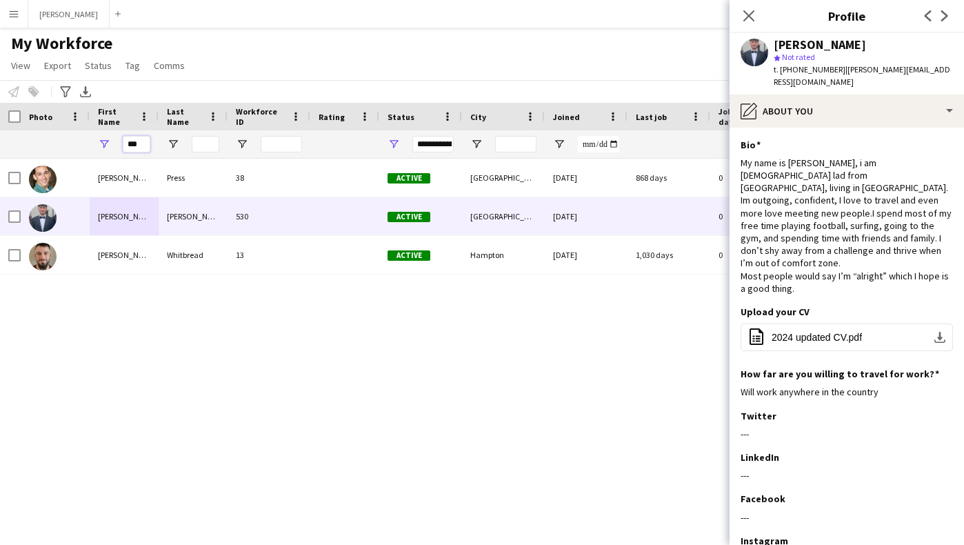
click at [143, 145] on input "***" at bounding box center [137, 144] width 28 height 17
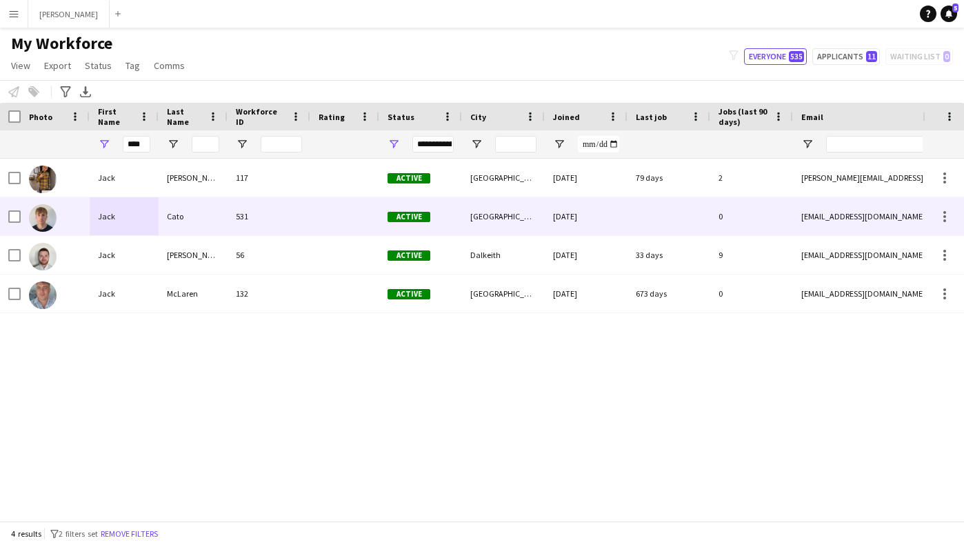
click at [149, 228] on div "Jack" at bounding box center [124, 216] width 69 height 38
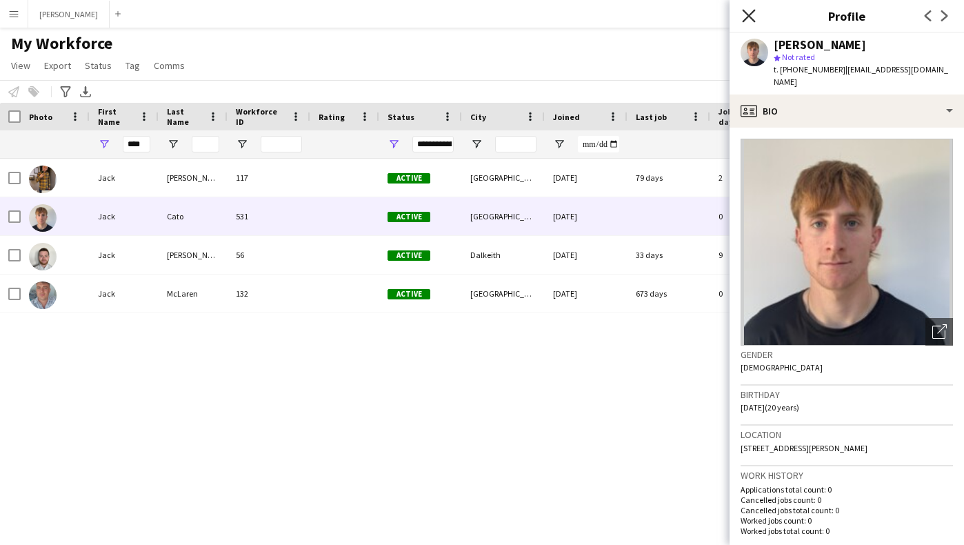
click at [747, 15] on icon at bounding box center [748, 15] width 13 height 13
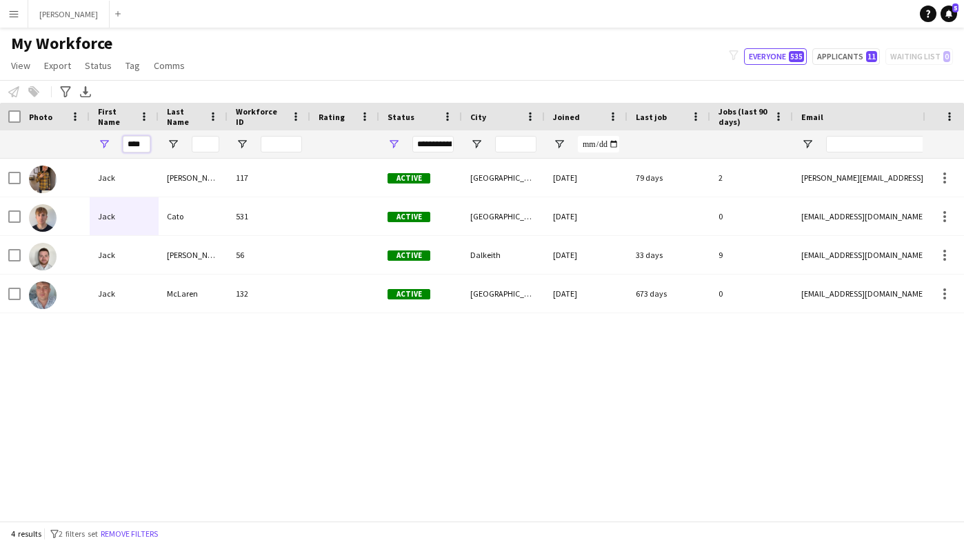
click at [142, 143] on input "****" at bounding box center [137, 144] width 28 height 17
type input "*"
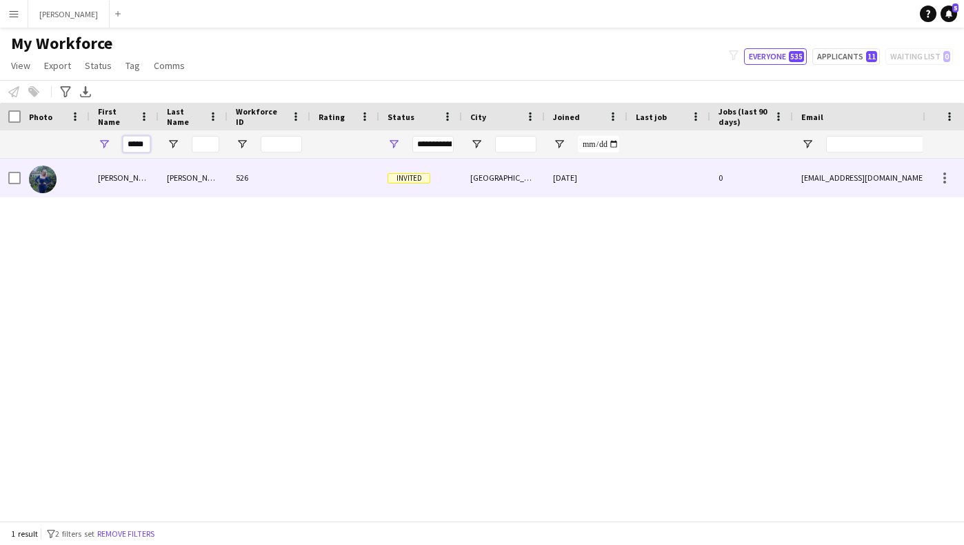
type input "*****"
click at [132, 188] on div "[PERSON_NAME]" at bounding box center [124, 178] width 69 height 38
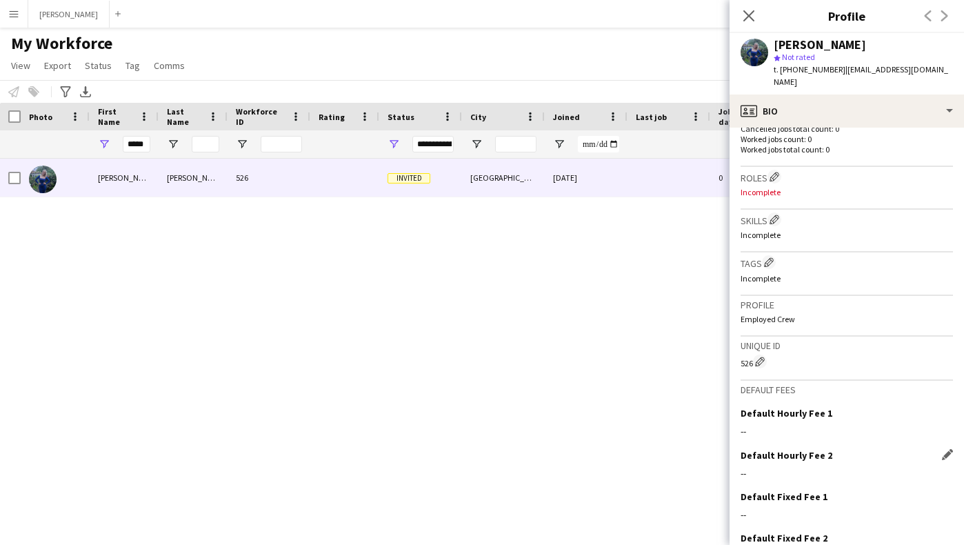
scroll to position [448, 0]
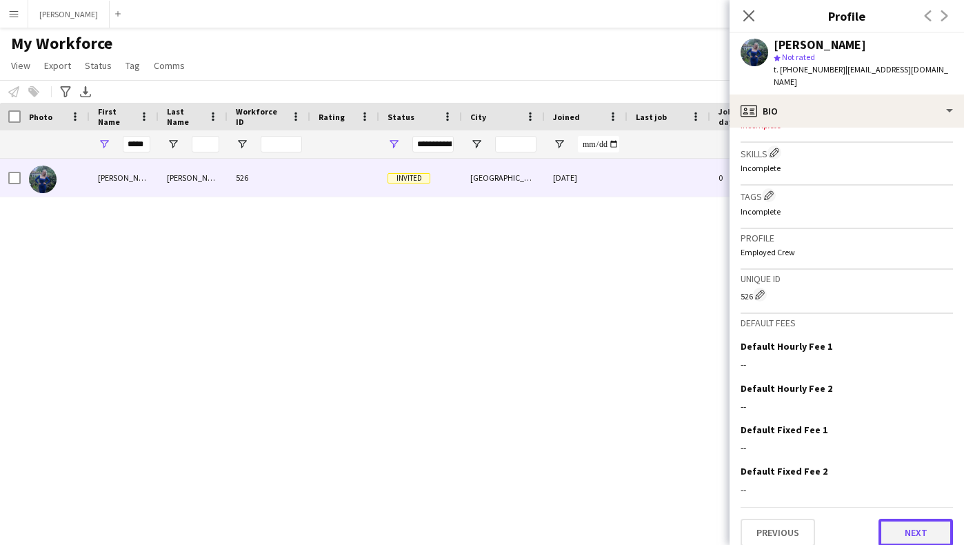
click at [928, 519] on button "Next" at bounding box center [916, 533] width 74 height 28
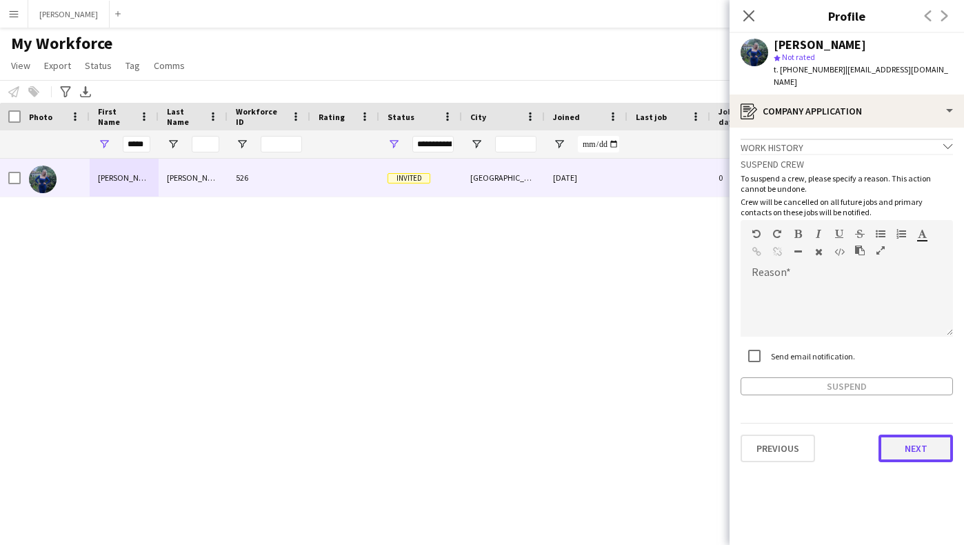
click at [921, 439] on button "Next" at bounding box center [916, 448] width 74 height 28
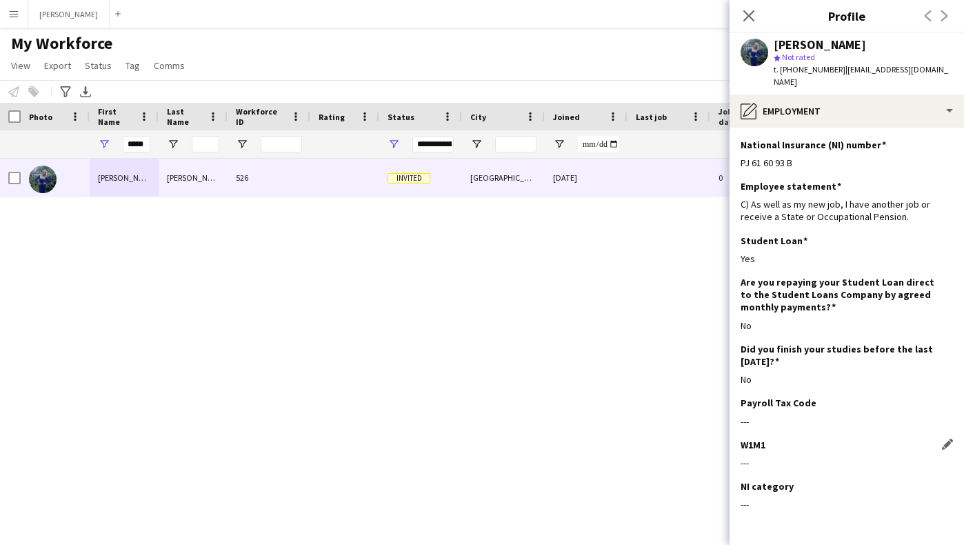
scroll to position [42, 0]
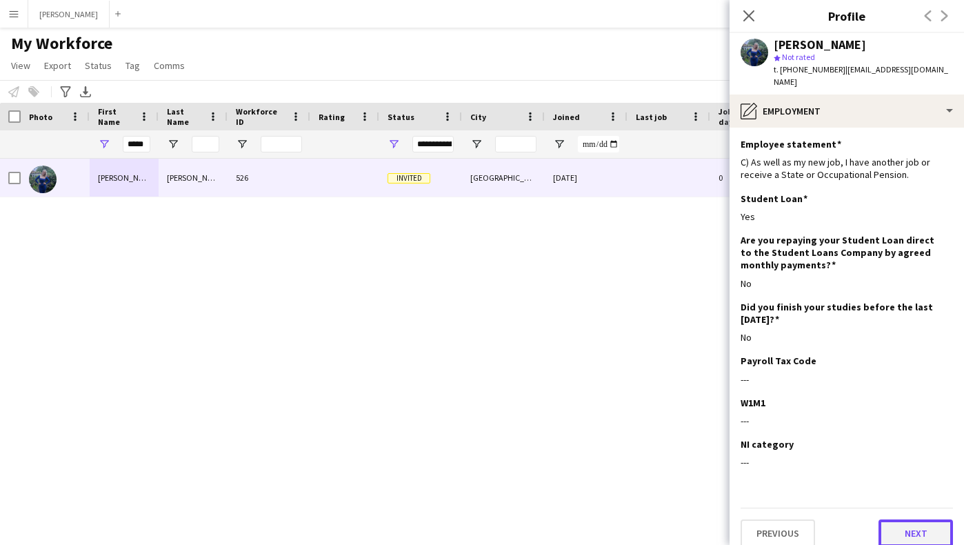
click at [916, 521] on button "Next" at bounding box center [916, 533] width 74 height 28
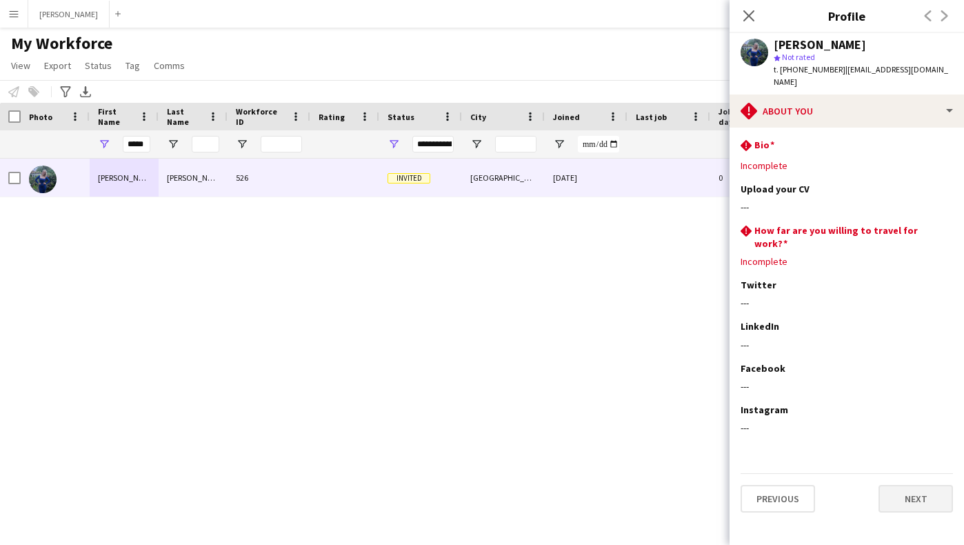
scroll to position [0, 0]
click at [914, 485] on button "Next" at bounding box center [916, 499] width 74 height 28
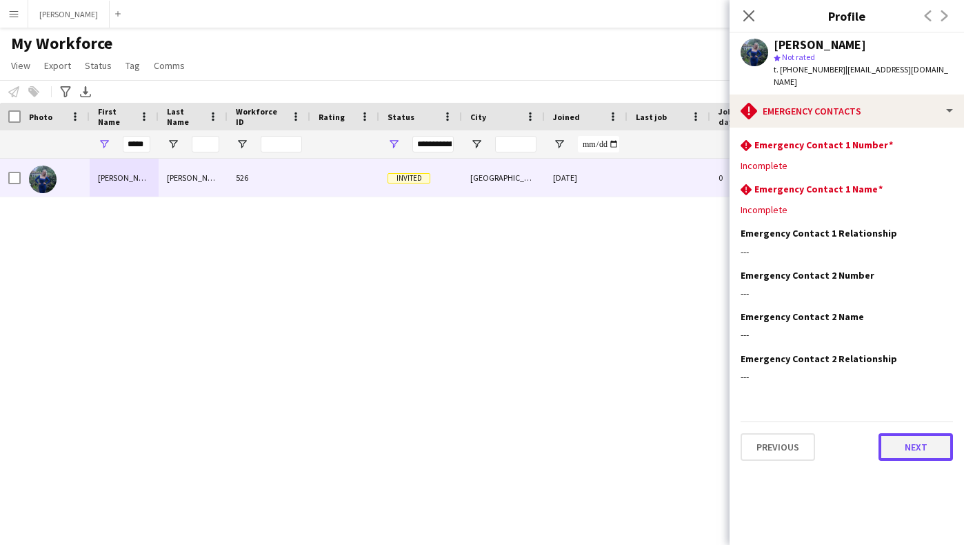
click at [923, 434] on button "Next" at bounding box center [916, 447] width 74 height 28
